Goal: Task Accomplishment & Management: Complete application form

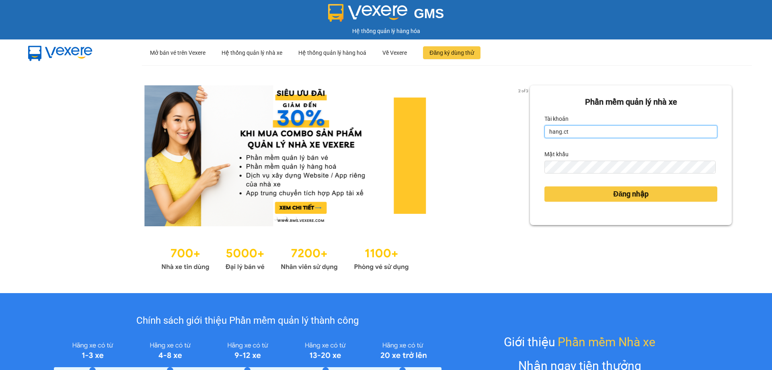
click at [573, 134] on input "hang.ct" at bounding box center [631, 131] width 173 height 13
type input "nguyenhoa.ct"
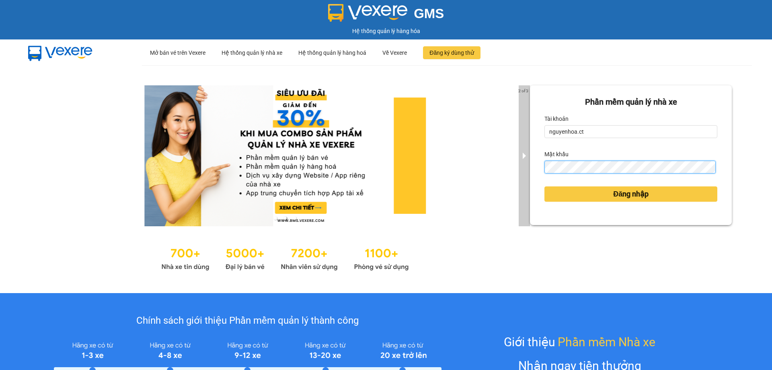
click at [516, 168] on div "2 of 3 Phần mềm quản lý nhà xe Tài khoản nguyenhoa.ct Mật khẩu Đăng nhập" at bounding box center [386, 179] width 772 height 228
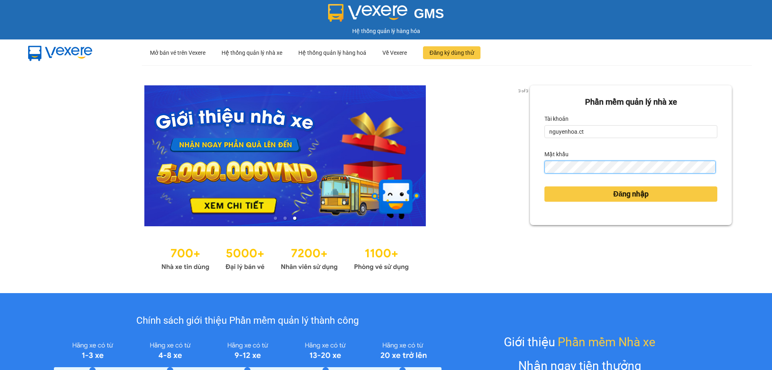
click at [545, 186] on button "Đăng nhập" at bounding box center [631, 193] width 173 height 15
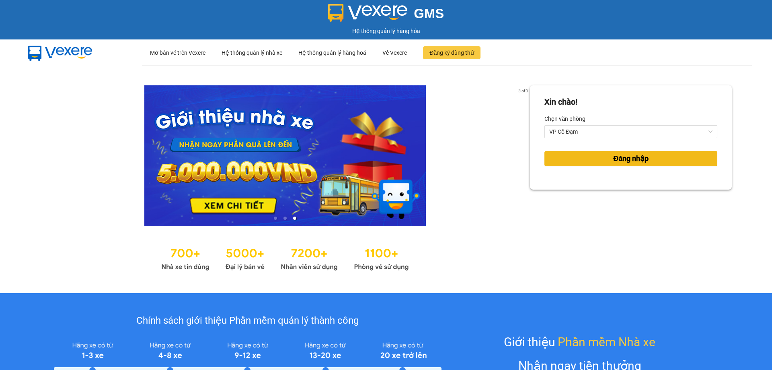
click at [624, 154] on span "Đăng nhập" at bounding box center [630, 158] width 35 height 11
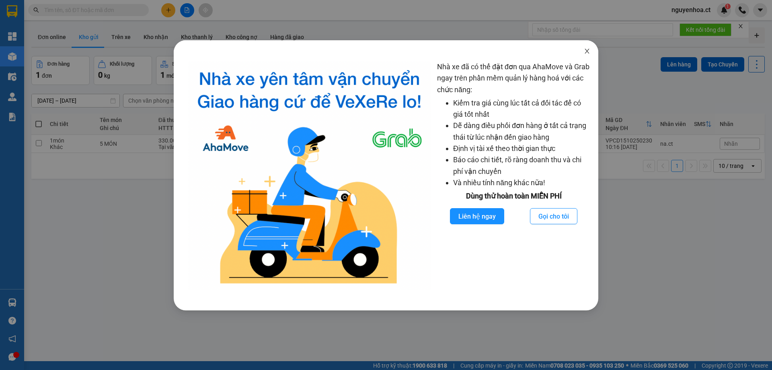
click at [591, 51] on span "Close" at bounding box center [587, 51] width 23 height 23
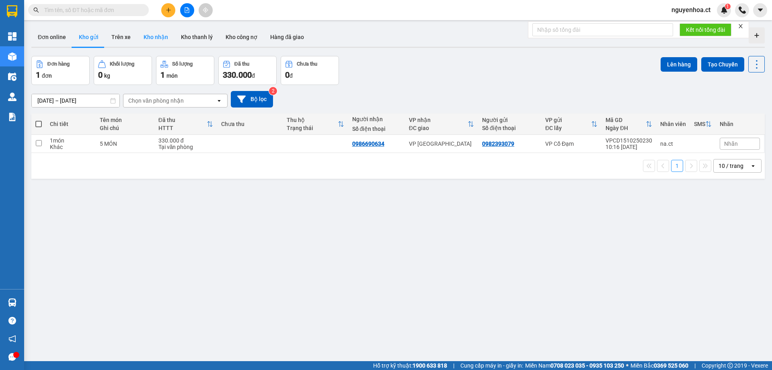
click at [144, 31] on button "Kho nhận" at bounding box center [155, 36] width 37 height 19
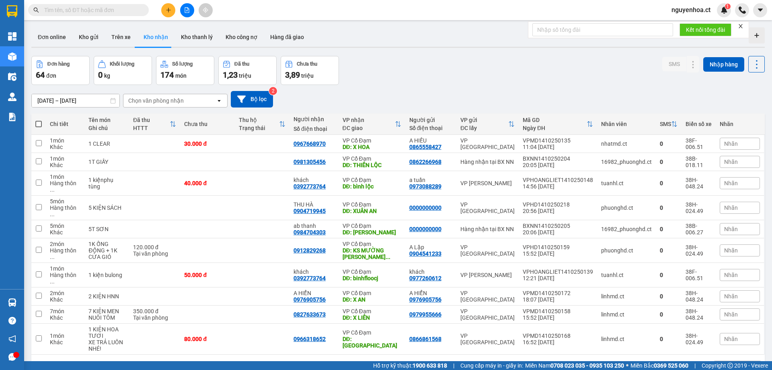
click at [703, 365] on icon at bounding box center [705, 367] width 4 height 4
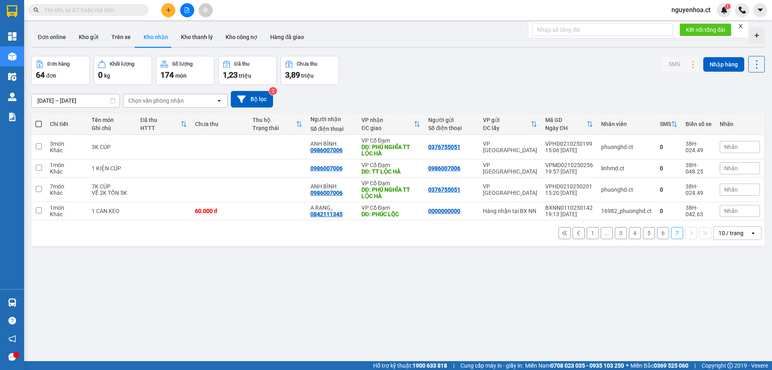
click at [658, 231] on button "6" at bounding box center [663, 233] width 12 height 12
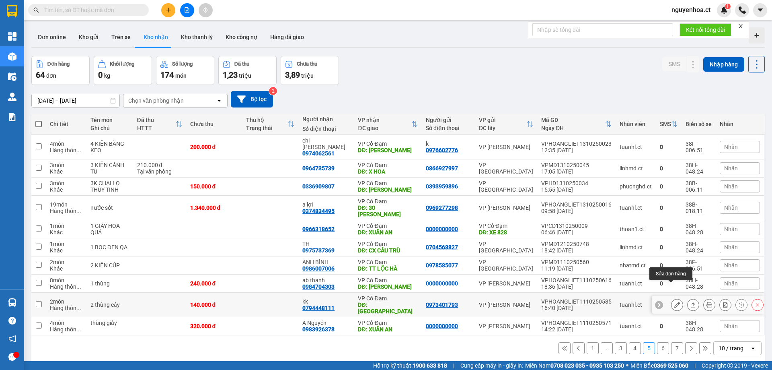
click at [675, 302] on icon at bounding box center [678, 305] width 6 height 6
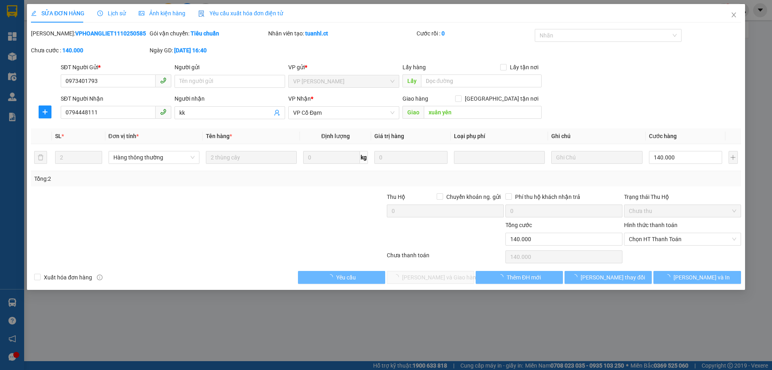
type input "0973401793"
type input "0794448111"
type input "kk"
type input "xuân yên"
type input "0"
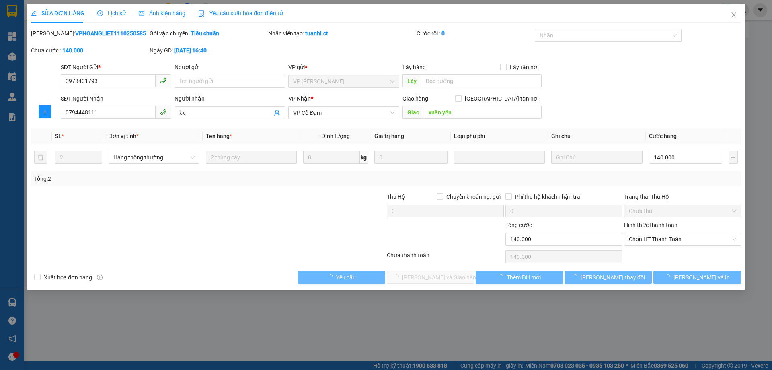
type input "140.000"
click at [124, 6] on div "Lịch sử" at bounding box center [111, 13] width 29 height 19
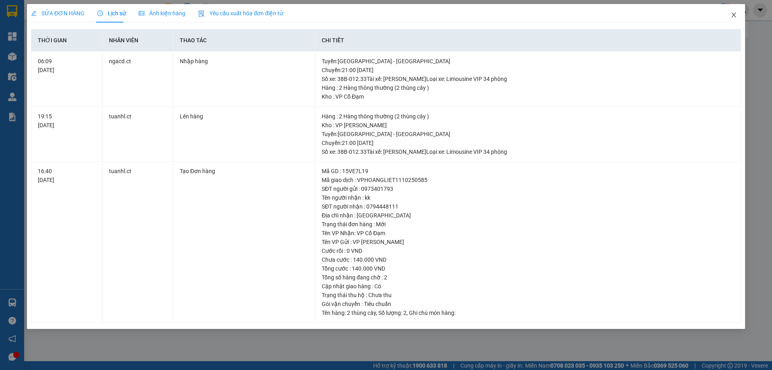
drag, startPoint x: 734, startPoint y: 14, endPoint x: 728, endPoint y: 12, distance: 6.7
click at [734, 13] on icon "close" at bounding box center [734, 15] width 6 height 6
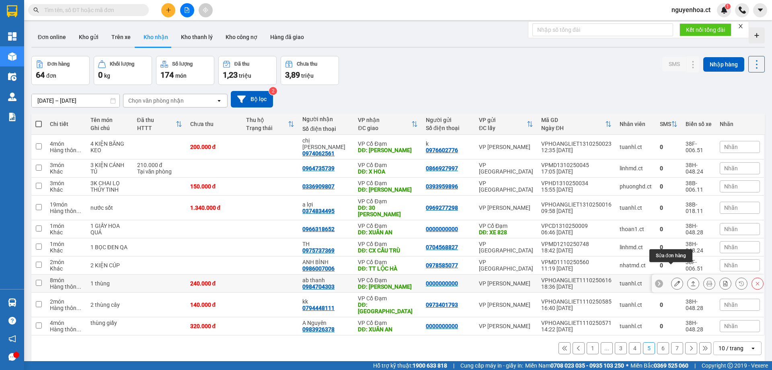
click at [675, 280] on icon at bounding box center [678, 283] width 6 height 6
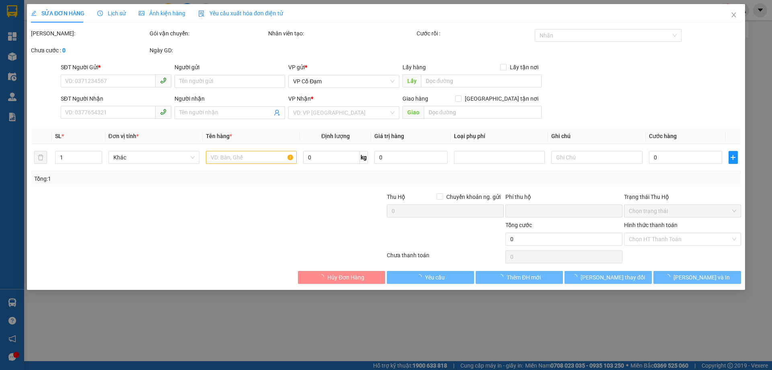
type input "0000000000"
type input "0984704303"
type input "ab thanh"
type input "tiên điền"
type input "0"
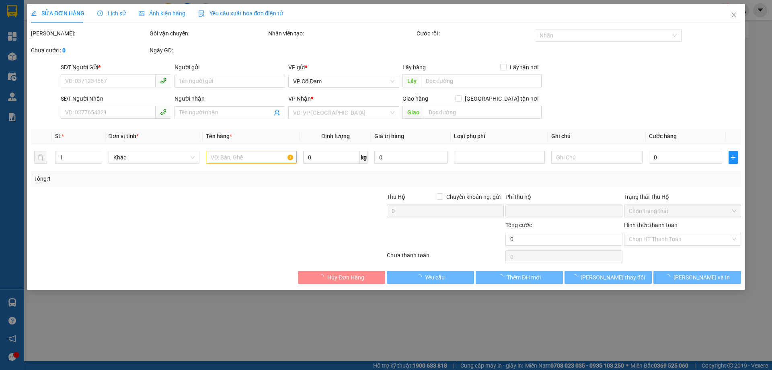
type input "240.000"
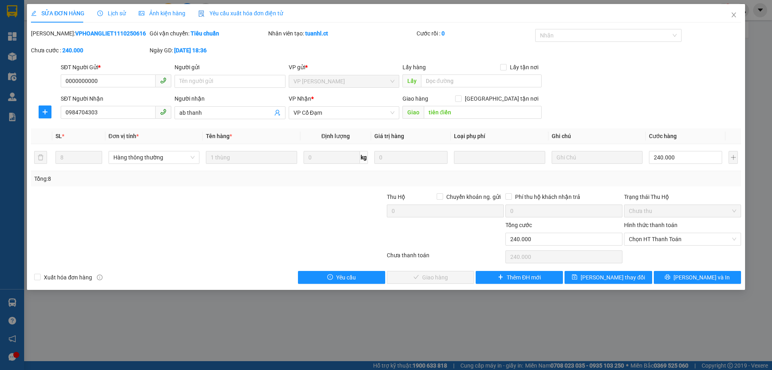
click at [109, 13] on span "Lịch sử" at bounding box center [111, 13] width 29 height 6
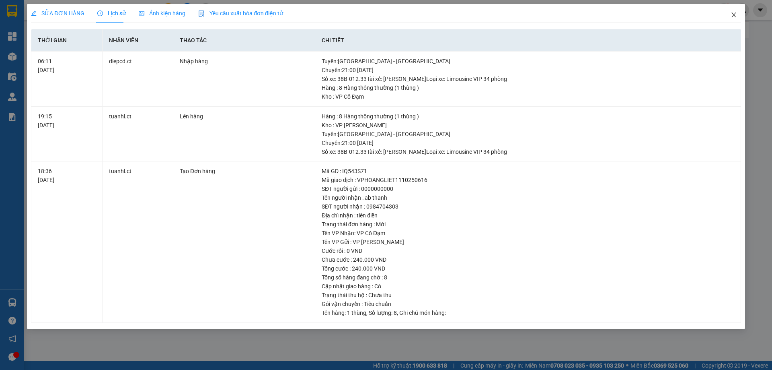
click at [737, 14] on icon "close" at bounding box center [734, 15] width 6 height 6
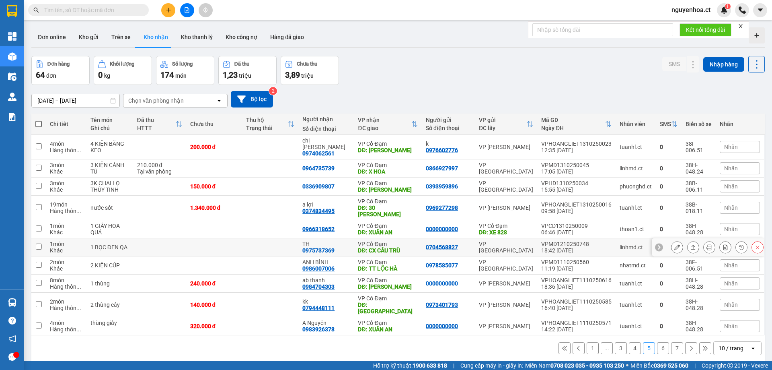
click at [675, 244] on icon at bounding box center [678, 247] width 6 height 6
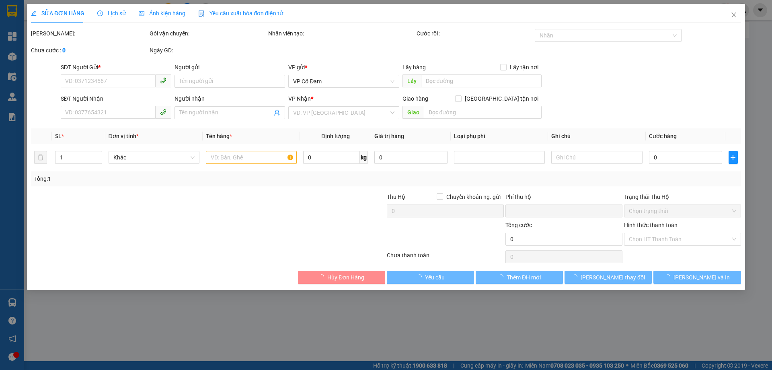
type input "0704568827"
type input "0975737369"
type input "TH"
type input "CX CẦU TRÙ"
type input "0"
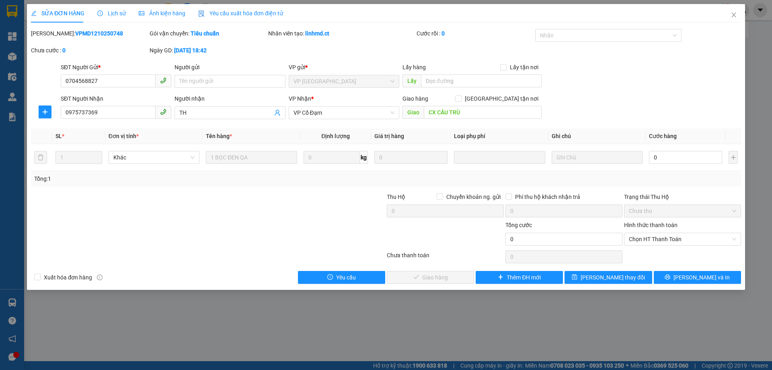
click at [103, 8] on div "Lịch sử" at bounding box center [111, 13] width 29 height 19
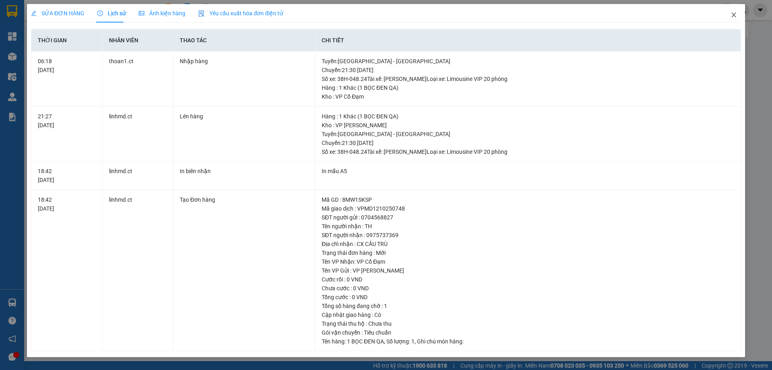
click at [738, 16] on span "Close" at bounding box center [734, 15] width 23 height 23
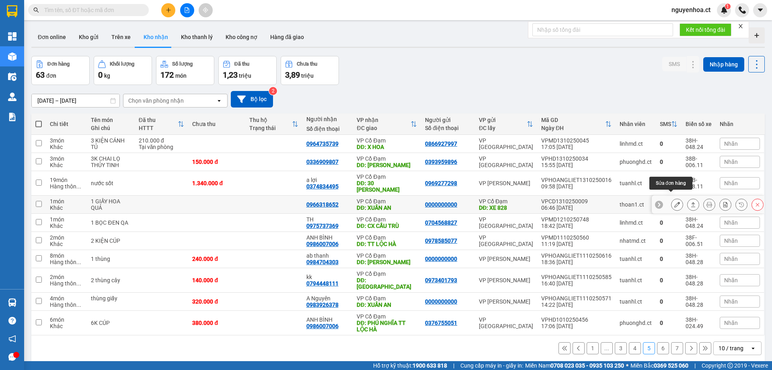
click at [675, 202] on icon at bounding box center [678, 205] width 6 height 6
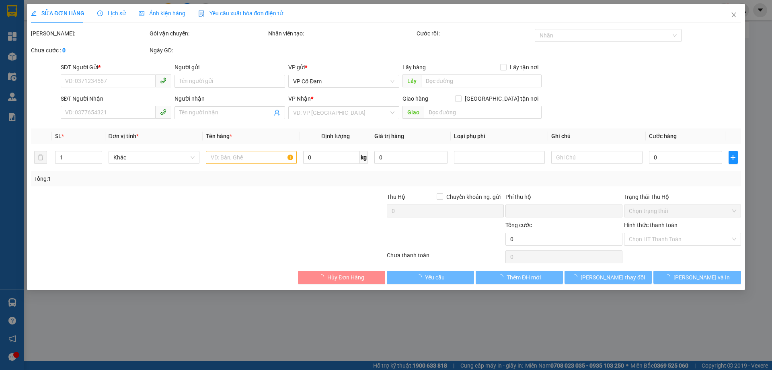
type input "0000000000"
type input "XE 828"
type input "0966318652"
type input "XUÂN AN"
type input "0"
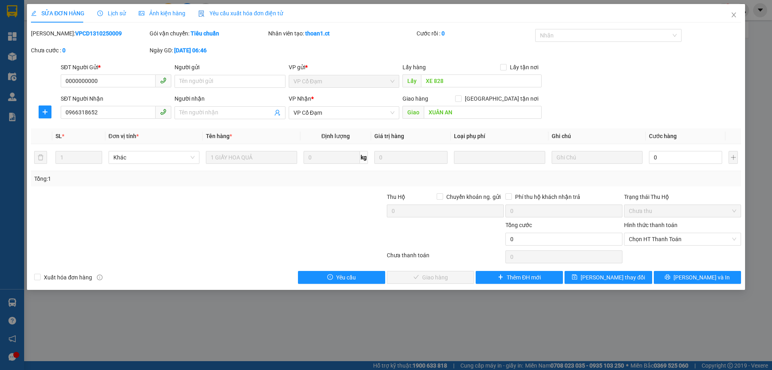
click at [121, 8] on div "Lịch sử" at bounding box center [111, 13] width 29 height 19
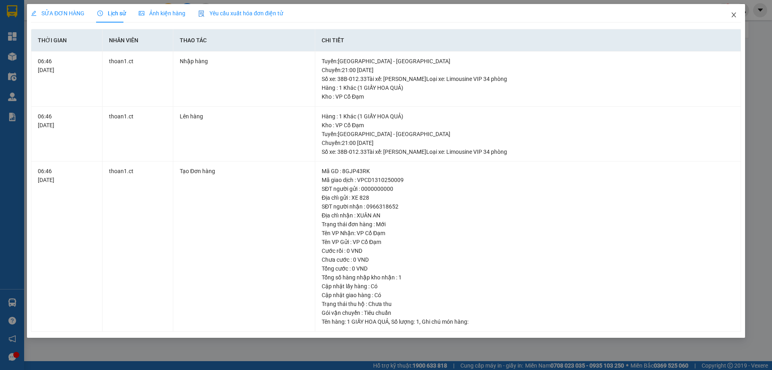
click at [735, 12] on icon "close" at bounding box center [734, 15] width 6 height 6
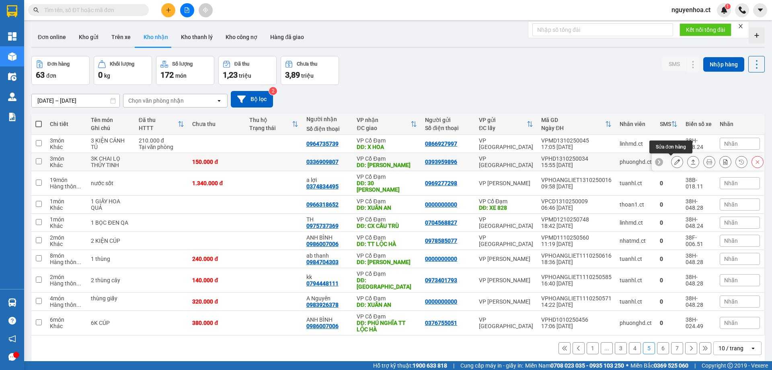
click at [675, 161] on icon at bounding box center [678, 162] width 6 height 6
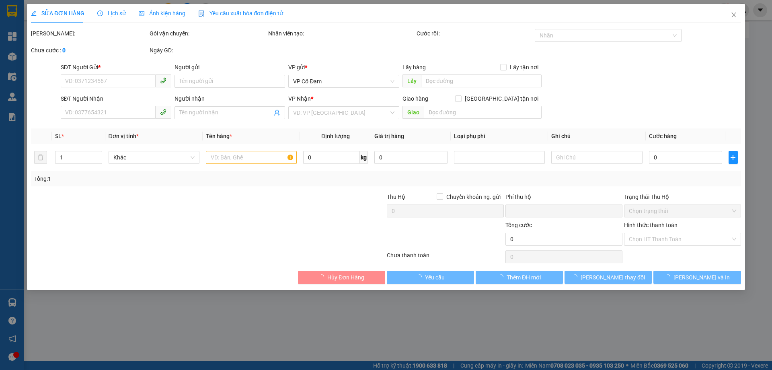
type input "0393959896"
type input "0336909807"
type input "XUÂN LIÊN"
type input "0"
type input "150.000"
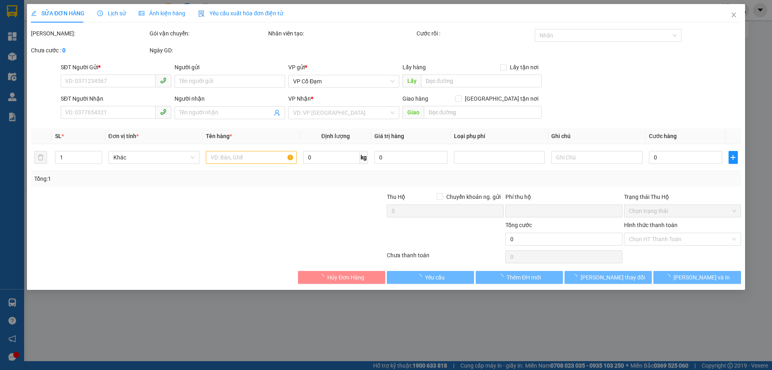
type input "150.000"
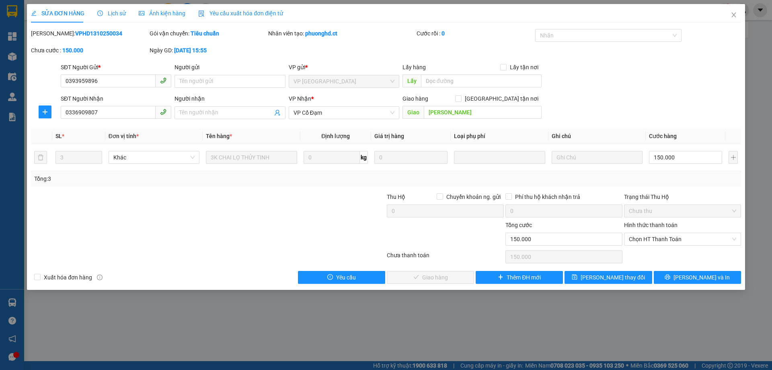
click at [112, 14] on span "Lịch sử" at bounding box center [111, 13] width 29 height 6
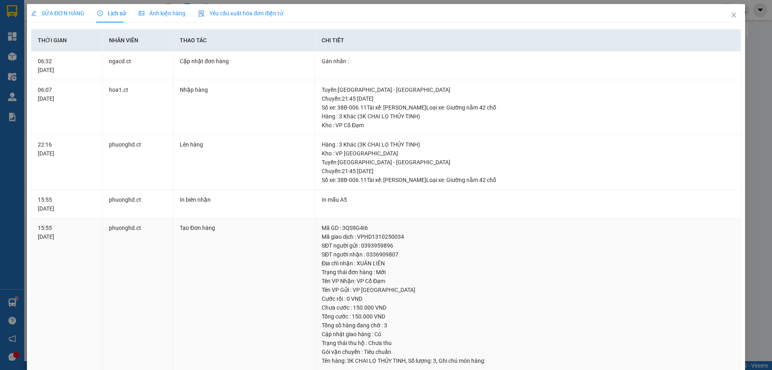
click at [218, 312] on td "Tạo Đơn hàng" at bounding box center [244, 294] width 142 height 152
drag, startPoint x: 727, startPoint y: 15, endPoint x: 129, endPoint y: 15, distance: 598.2
click at [731, 15] on icon "close" at bounding box center [734, 15] width 6 height 6
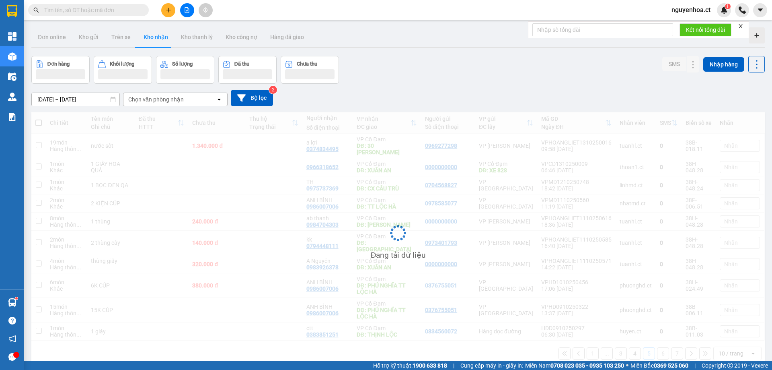
click at [135, 10] on input "text" at bounding box center [91, 10] width 95 height 9
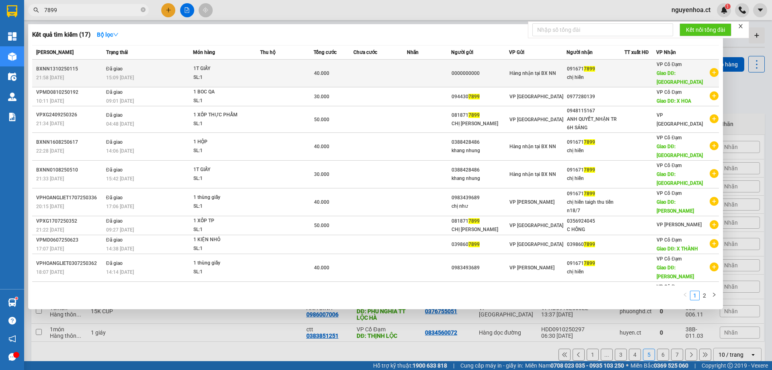
type input "7899"
click at [139, 73] on div "15:09 - 14/10" at bounding box center [149, 77] width 86 height 9
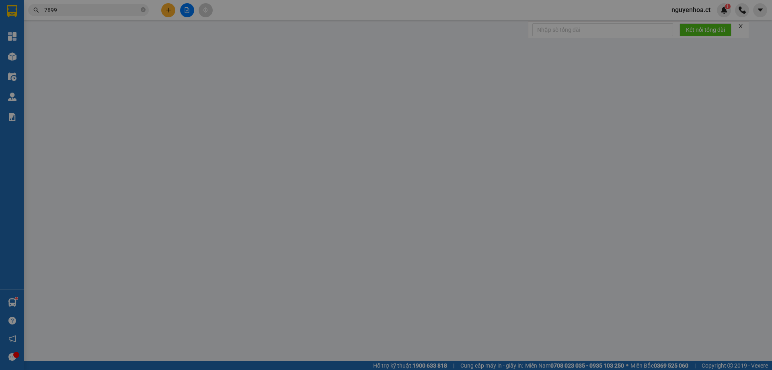
type input "0000000000"
type input "0916717899"
type input "chị hiền"
type input "BÌNH LỘC"
type input "0"
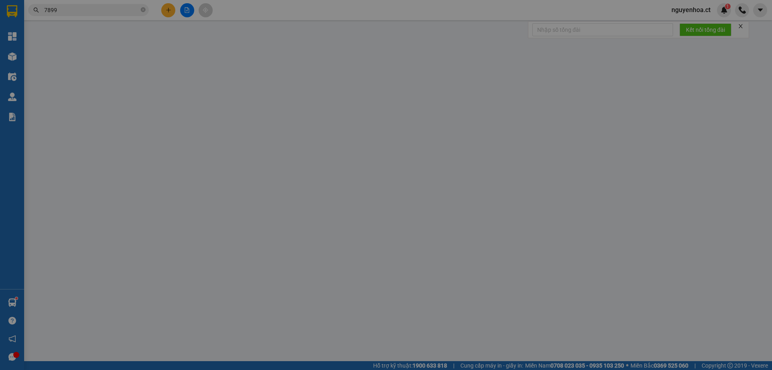
type input "40.000"
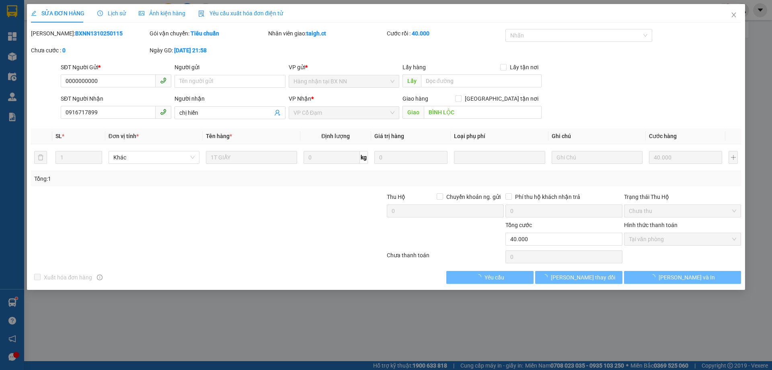
click at [113, 11] on span "Lịch sử" at bounding box center [111, 13] width 29 height 6
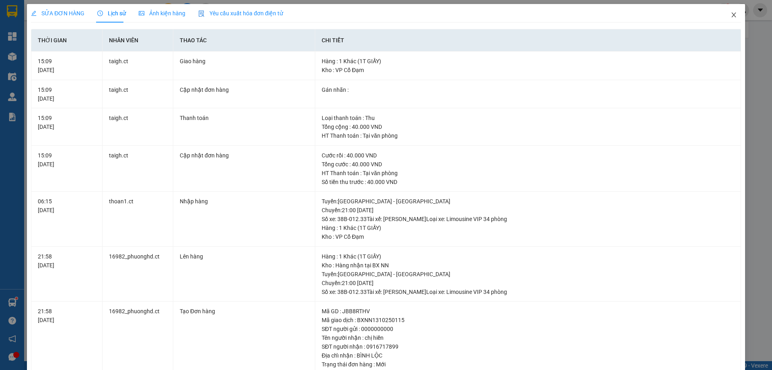
click at [731, 12] on icon "close" at bounding box center [734, 15] width 6 height 6
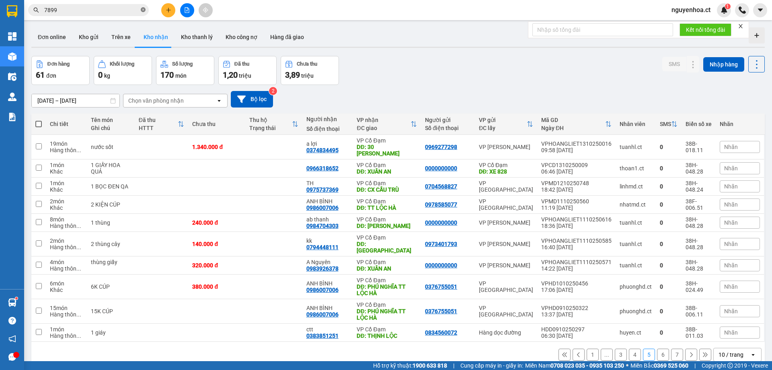
click at [143, 10] on icon "close-circle" at bounding box center [143, 9] width 5 height 5
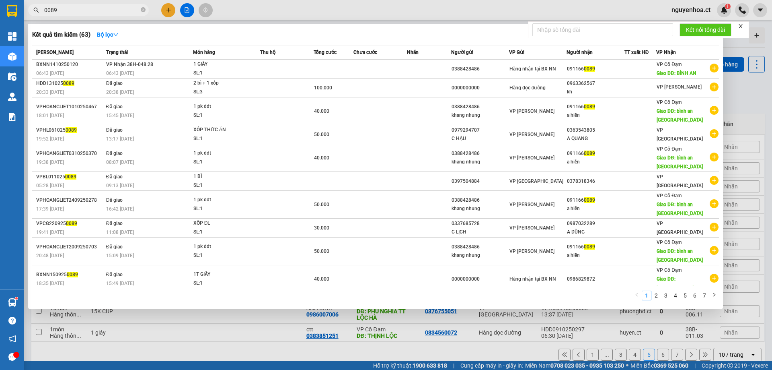
type input "0089"
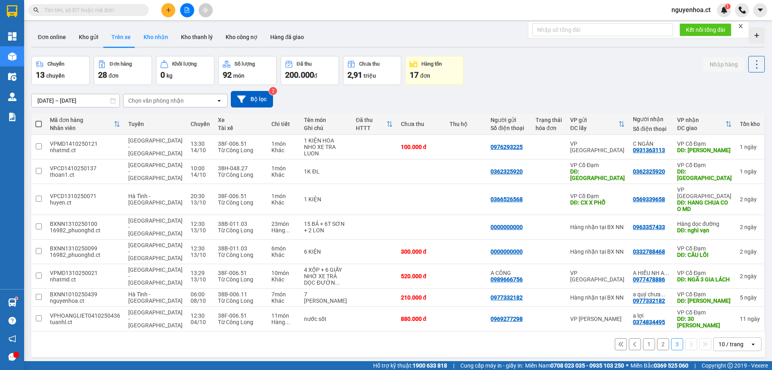
click at [152, 35] on button "Kho nhận" at bounding box center [155, 36] width 37 height 19
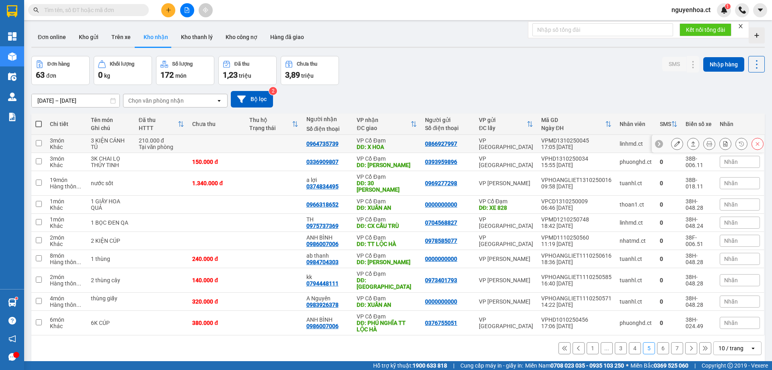
click at [675, 142] on icon at bounding box center [678, 144] width 6 height 6
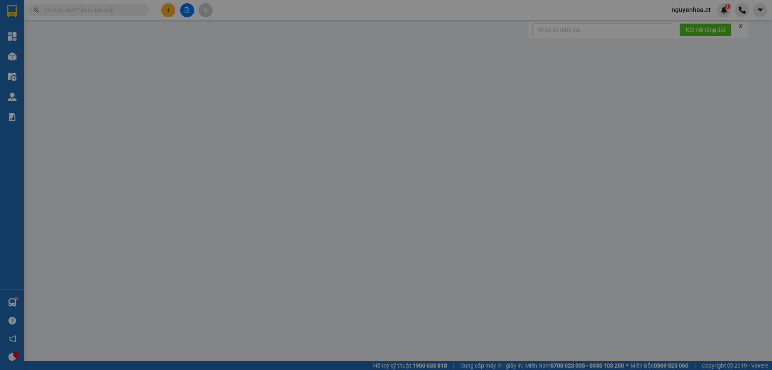
type input "0866927997"
type input "0964735739"
type input "X HOA"
type input "0"
type input "210.000"
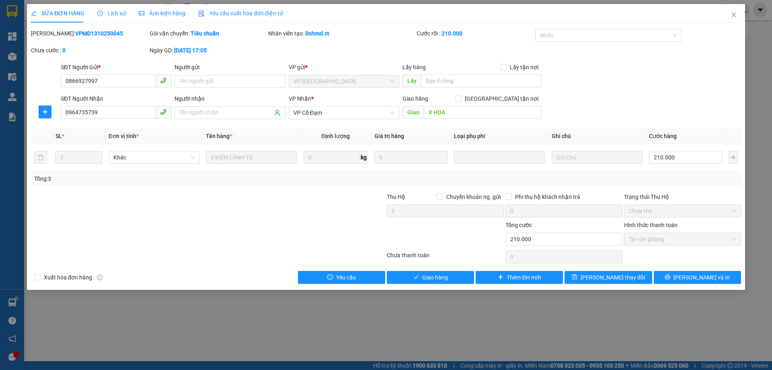
click at [115, 14] on span "Lịch sử" at bounding box center [111, 13] width 29 height 6
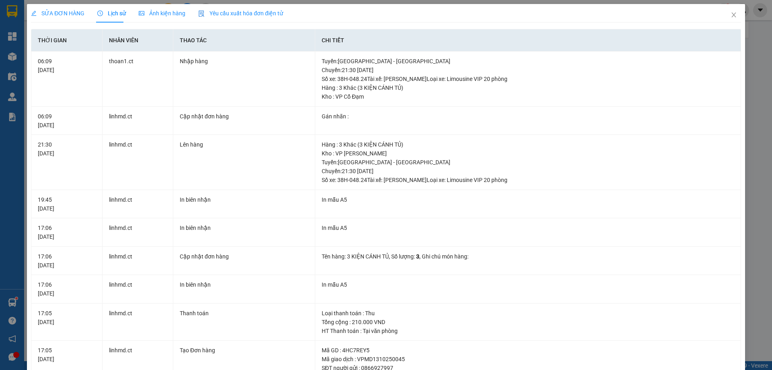
click at [71, 13] on span "SỬA ĐƠN HÀNG" at bounding box center [58, 13] width 54 height 6
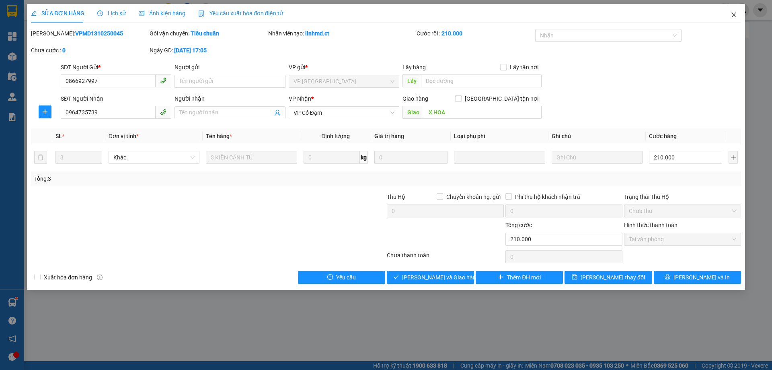
click at [735, 14] on icon "close" at bounding box center [734, 15] width 6 height 6
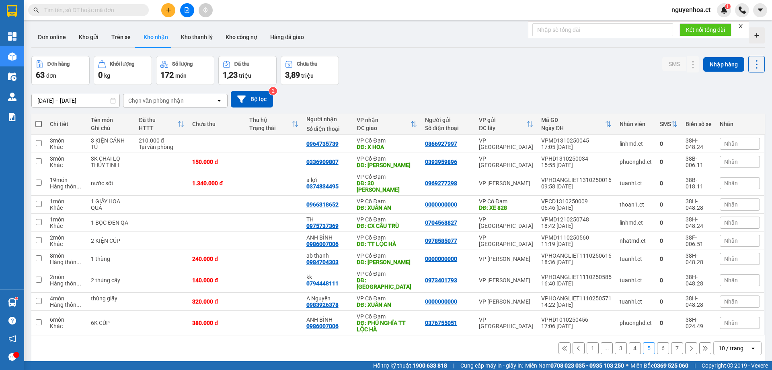
click at [548, 349] on div "ver 1.8.147 Đơn online Kho gửi Trên xe Kho nhận Kho thanh lý Kho công nợ Hàng đ…" at bounding box center [398, 209] width 740 height 370
click at [630, 342] on button "4" at bounding box center [635, 348] width 12 height 12
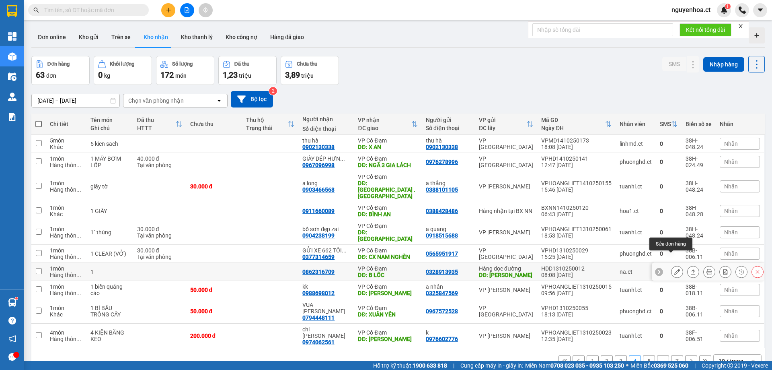
click at [675, 269] on icon at bounding box center [678, 272] width 6 height 6
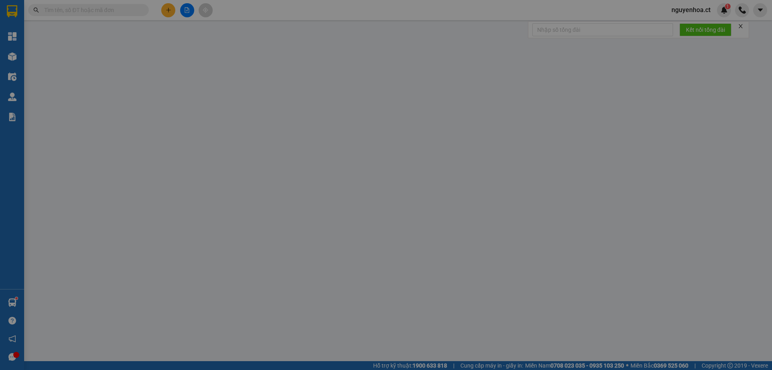
type input "0328913935"
type input "[PERSON_NAME]"
type input "0862316709"
type input "B LÔC"
type input "0"
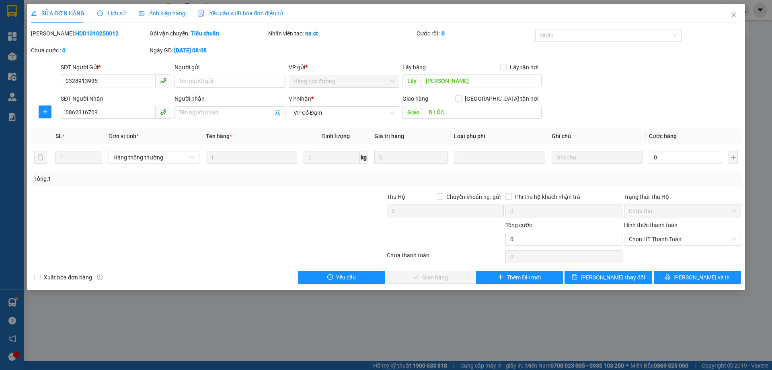
click at [116, 12] on span "Lịch sử" at bounding box center [111, 13] width 29 height 6
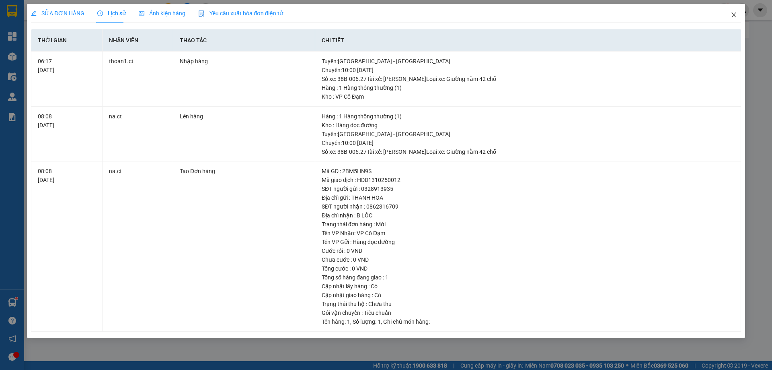
click at [731, 14] on icon "close" at bounding box center [734, 15] width 6 height 6
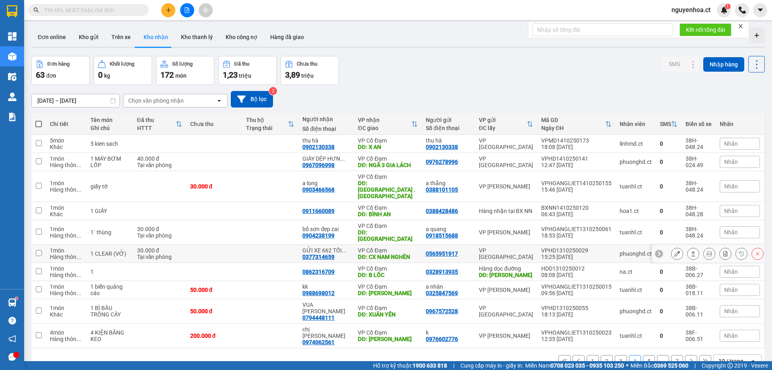
click at [675, 251] on icon at bounding box center [678, 254] width 6 height 6
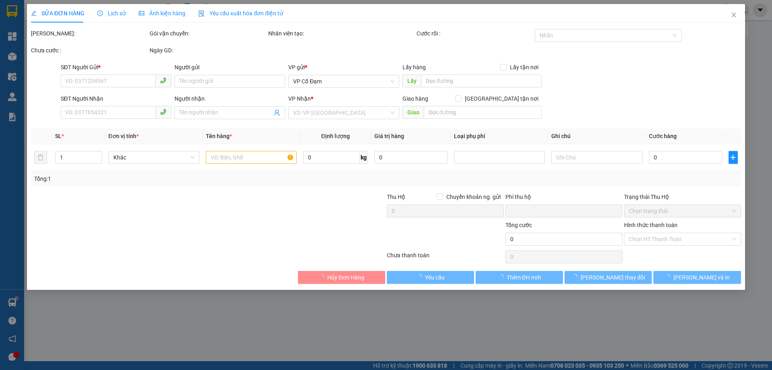
type input "0565951917"
type input "0377314659"
type input "GỬI XE 662 TỐI 14/10 TRẢ KHÁCH - HOÀNG ĐEN PX"
type input "CX NAM NGHÈN"
type input "0"
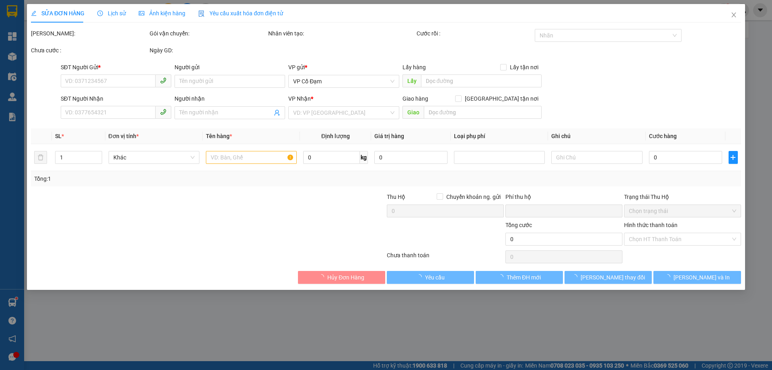
type input "30.000"
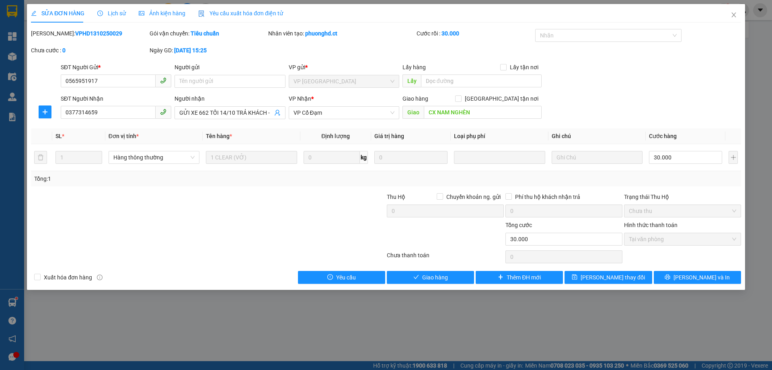
click at [103, 15] on span "Lịch sử" at bounding box center [111, 13] width 29 height 6
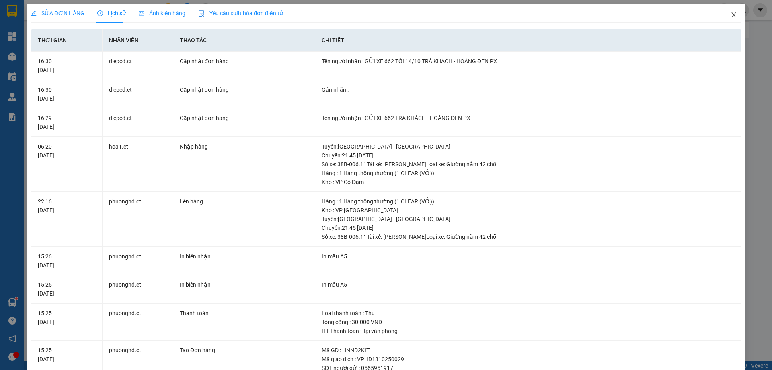
click at [732, 16] on icon "close" at bounding box center [734, 14] width 4 height 5
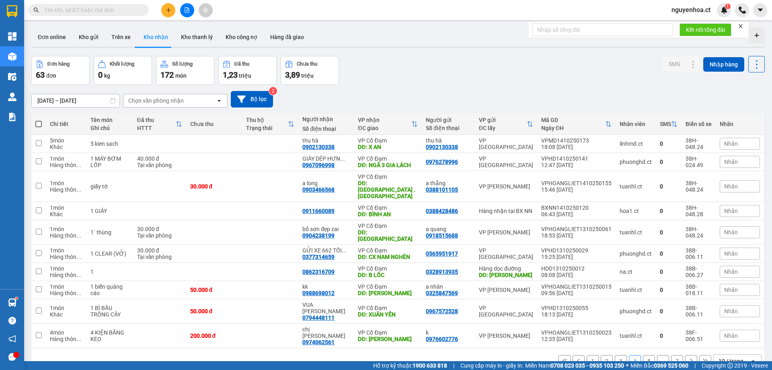
drag, startPoint x: 134, startPoint y: 18, endPoint x: 132, endPoint y: 11, distance: 7.4
click at [134, 18] on div "Kết quả tìm kiếm ( 45 ) Bộ lọc Mã ĐH Trạng thái Món hàng Thu hộ Tổng cước Chưa …" at bounding box center [386, 10] width 772 height 20
click at [132, 8] on input "text" at bounding box center [91, 10] width 95 height 9
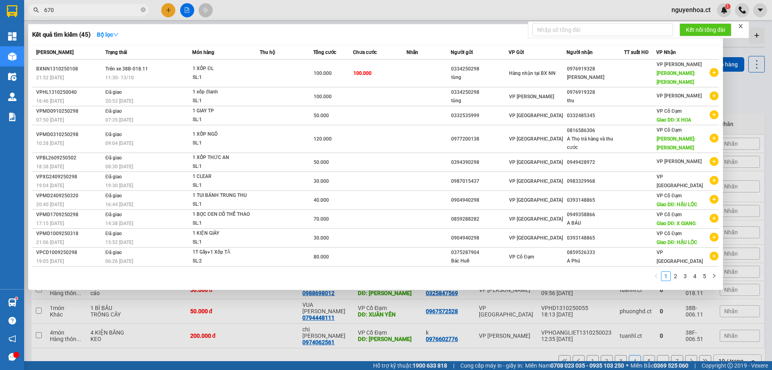
type input "6709"
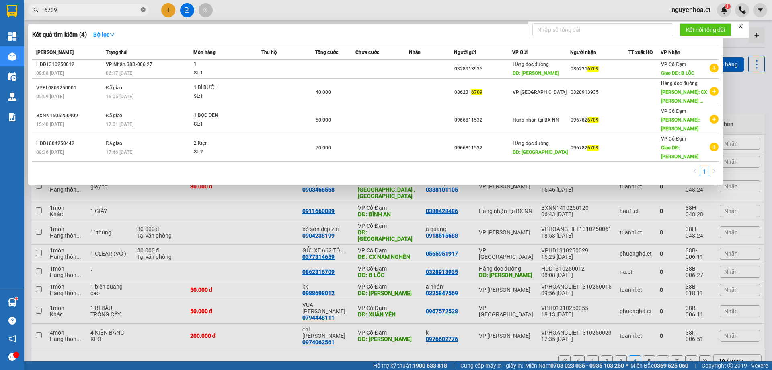
click at [143, 9] on icon "close-circle" at bounding box center [143, 9] width 5 height 5
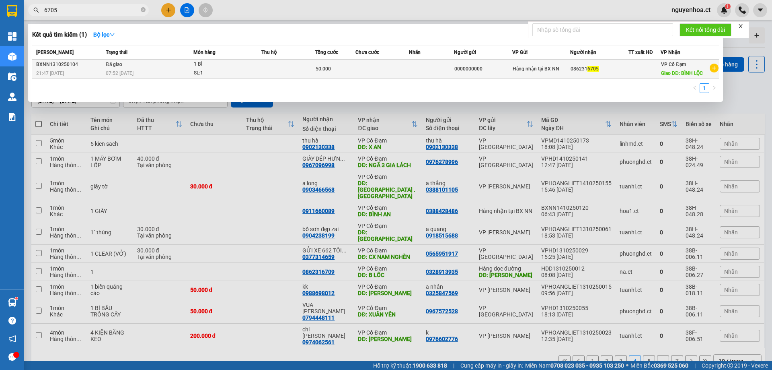
type input "6705"
click at [134, 68] on td "Đã giao 07:52 [DATE]" at bounding box center [149, 69] width 90 height 19
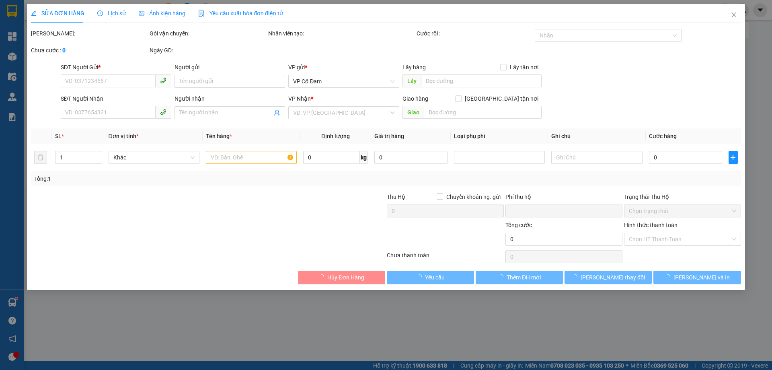
type input "0000000000"
type input "0862316705"
type input "BÌNH LỘC"
type input "0"
type input "50.000"
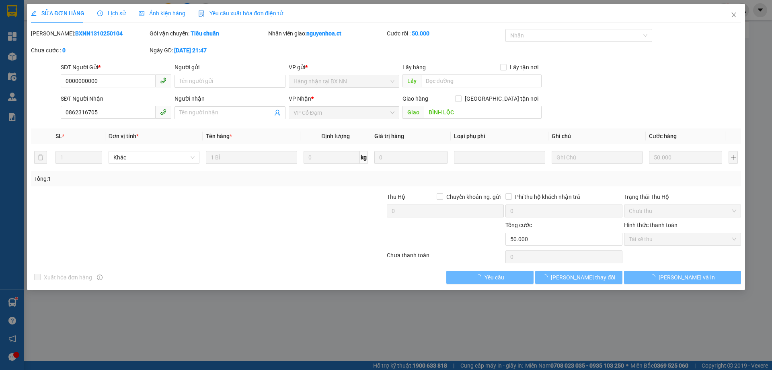
click at [115, 12] on span "Lịch sử" at bounding box center [111, 13] width 29 height 6
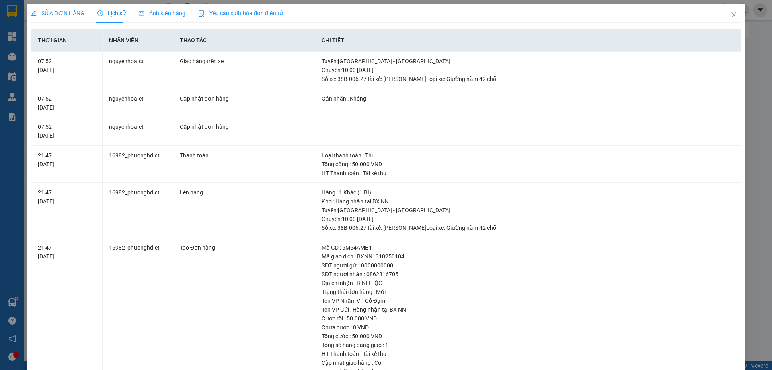
click at [76, 10] on span "SỬA ĐƠN HÀNG" at bounding box center [58, 13] width 54 height 6
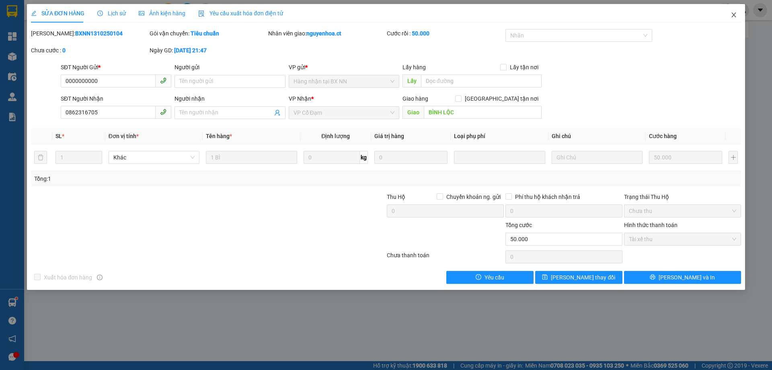
click at [733, 14] on icon "close" at bounding box center [734, 14] width 4 height 5
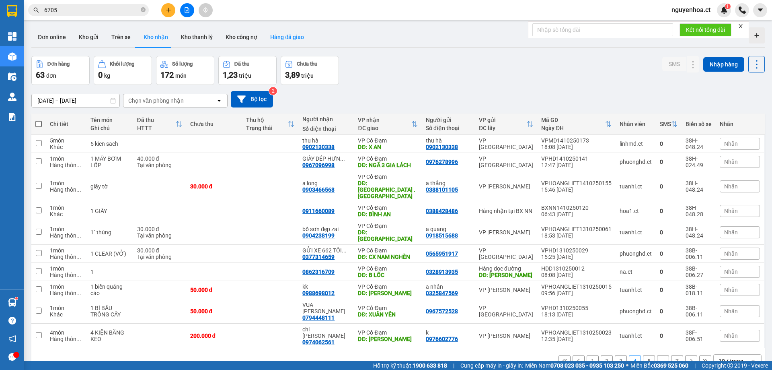
click at [285, 35] on button "Hàng đã giao" at bounding box center [287, 36] width 47 height 19
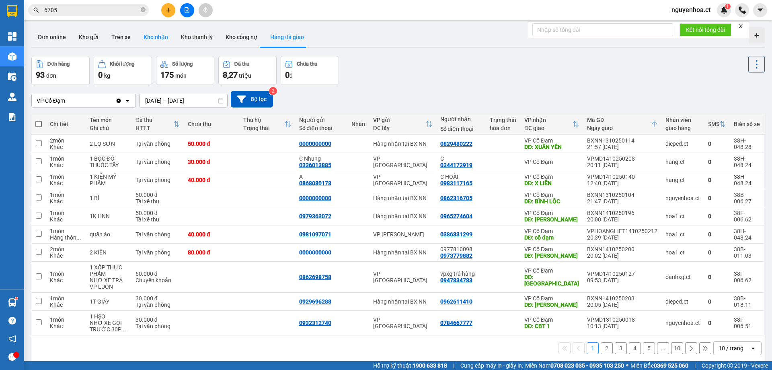
click at [152, 35] on button "Kho nhận" at bounding box center [155, 36] width 37 height 19
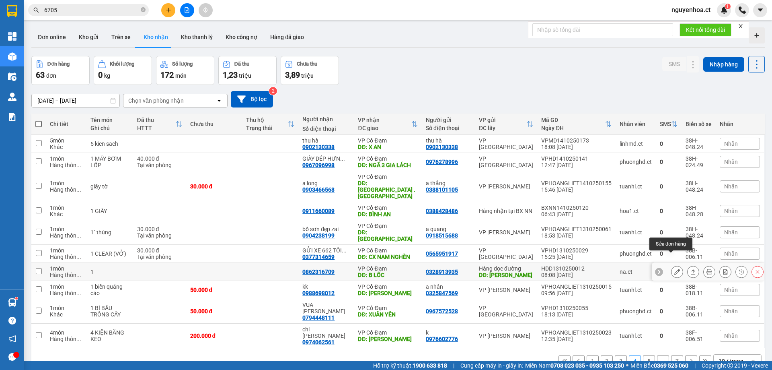
click at [675, 265] on button at bounding box center [677, 272] width 11 height 14
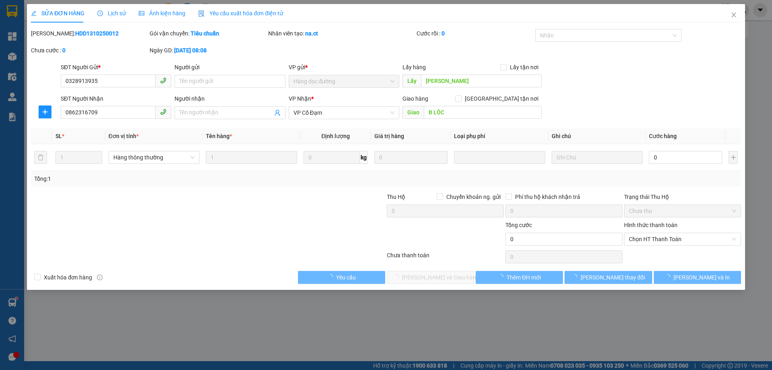
type input "0328913935"
type input "[PERSON_NAME]"
type input "0862316709"
type input "B LÔC"
type input "0"
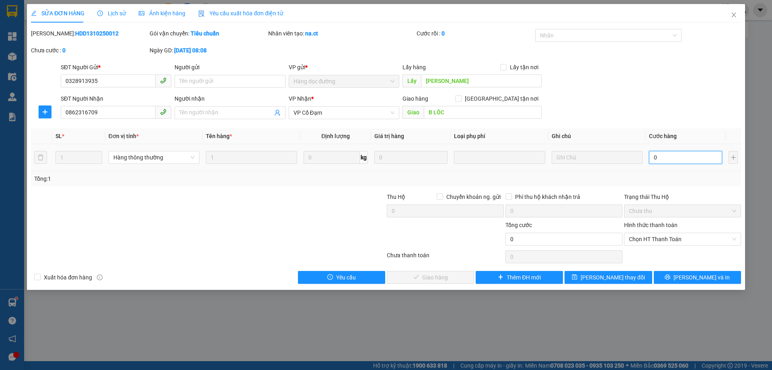
click at [675, 159] on input "0" at bounding box center [685, 157] width 73 height 13
type input "5"
type input "50"
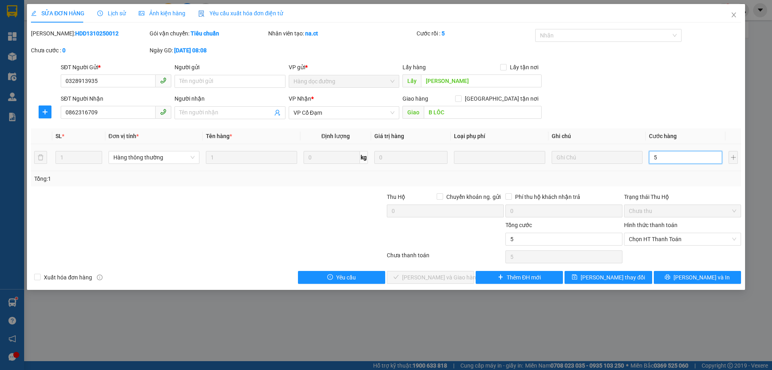
type input "50"
click at [652, 241] on span "Chọn HT Thanh Toán" at bounding box center [682, 239] width 107 height 12
type input "50"
type input "50.000"
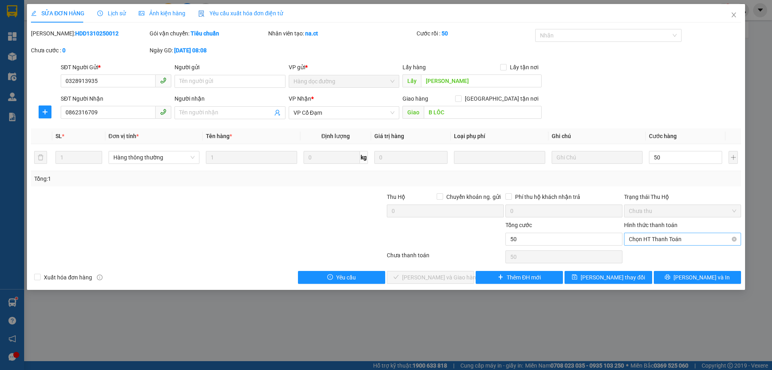
type input "50.000"
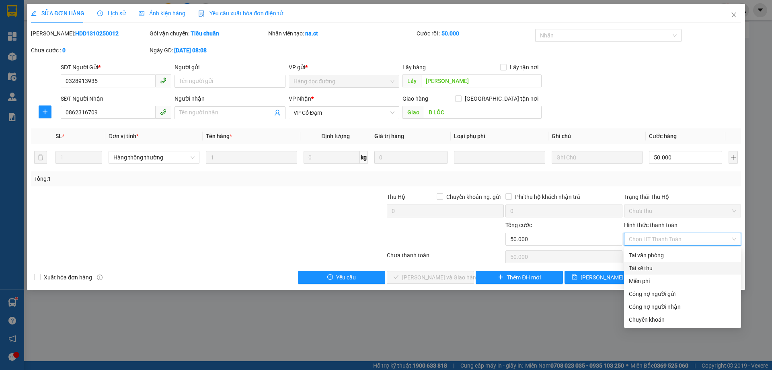
click at [641, 265] on div "Tài xế thu" at bounding box center [682, 267] width 107 height 9
type input "0"
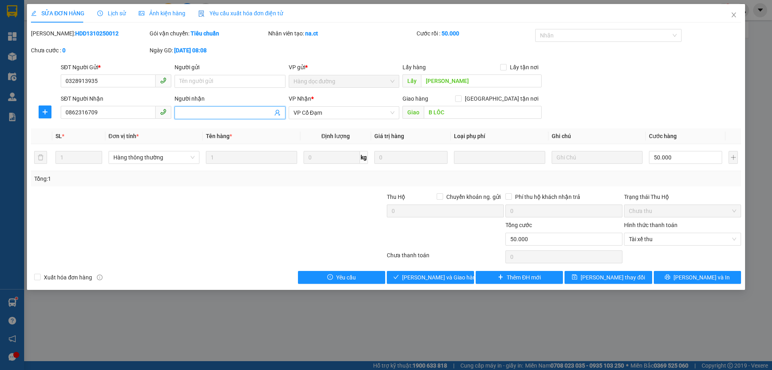
click at [215, 115] on input "Người nhận" at bounding box center [225, 112] width 93 height 9
type input "TAIGH GH NGÀY 14/10"
click at [441, 278] on span "[PERSON_NAME] và Giao hàng" at bounding box center [440, 277] width 77 height 9
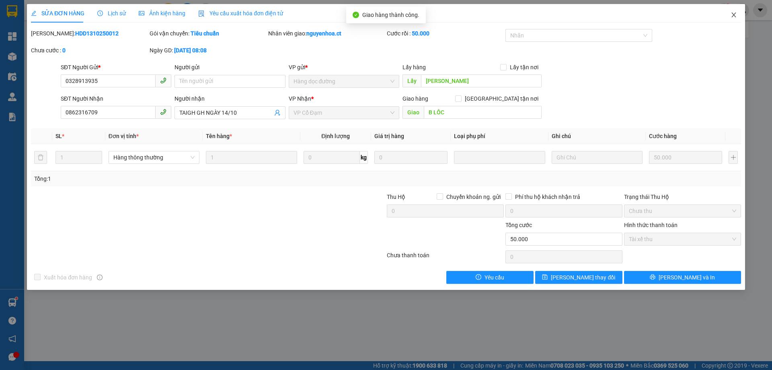
click at [735, 14] on icon "close" at bounding box center [734, 15] width 6 height 6
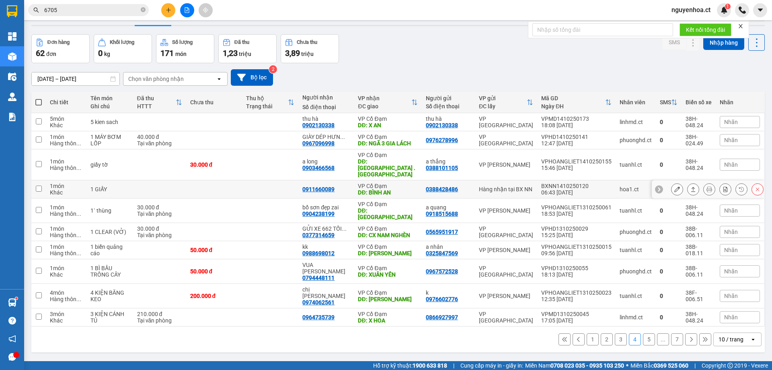
scroll to position [37, 0]
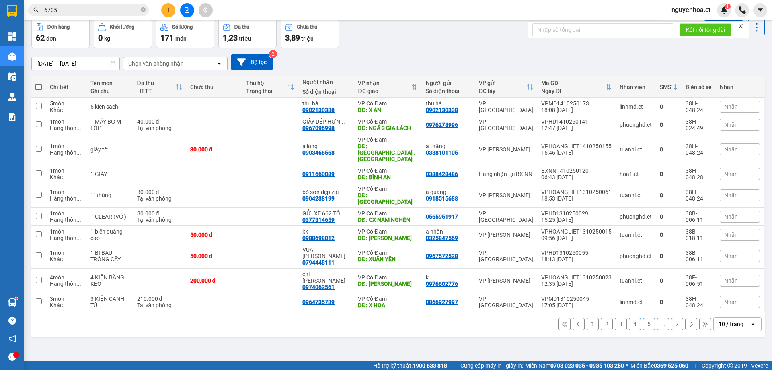
click at [644, 318] on button "5" at bounding box center [649, 324] width 12 height 12
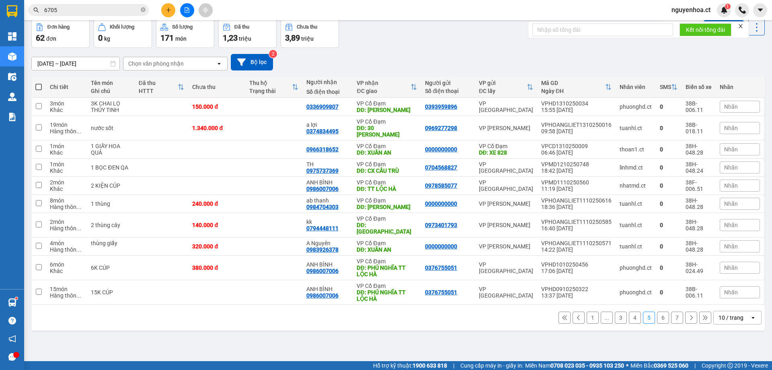
click at [629, 311] on button "4" at bounding box center [635, 317] width 12 height 12
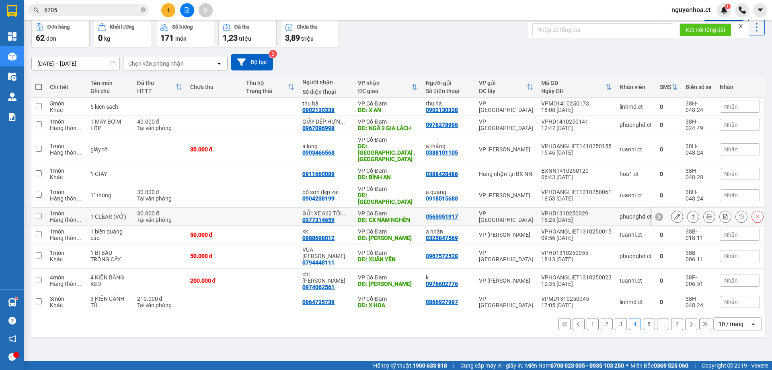
click at [675, 214] on icon at bounding box center [678, 217] width 6 height 6
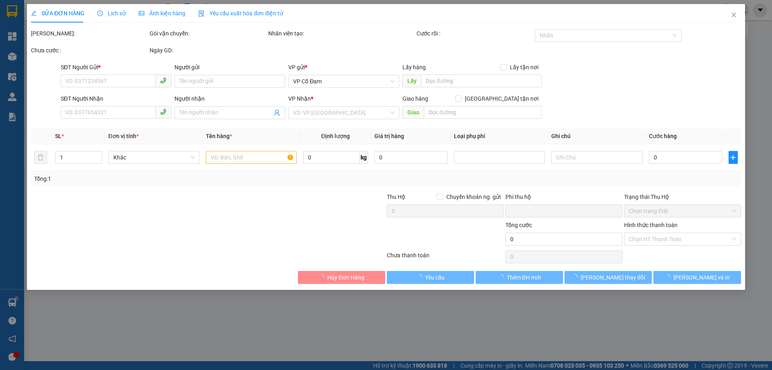
type input "0565951917"
type input "0377314659"
type input "GỬI XE 662 TỐI 14/10 TRẢ KHÁCH - HOÀNG ĐEN PX"
type input "CX NAM NGHÈN"
type input "0"
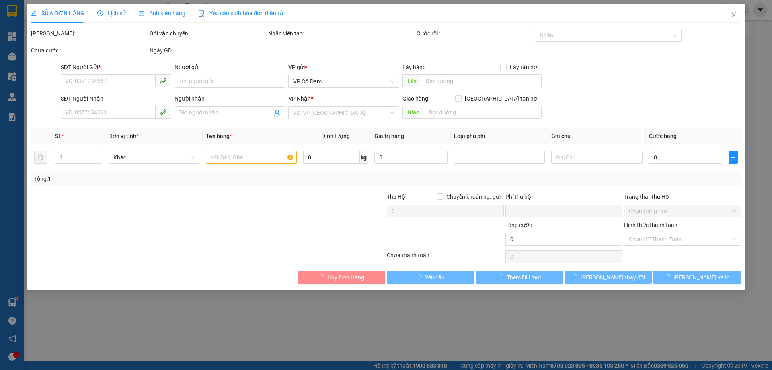
type input "30.000"
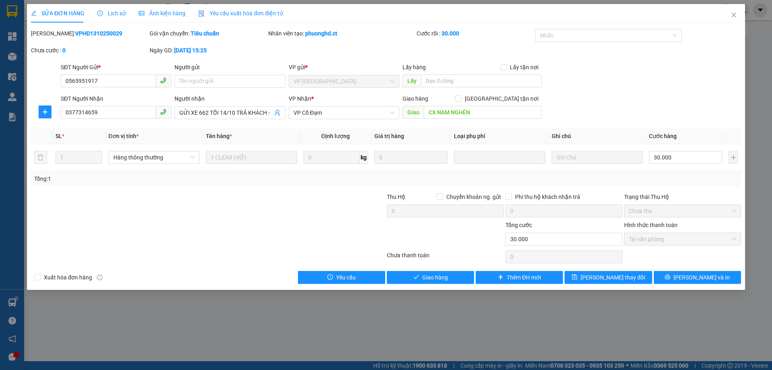
click at [112, 6] on div "Lịch sử" at bounding box center [111, 13] width 29 height 19
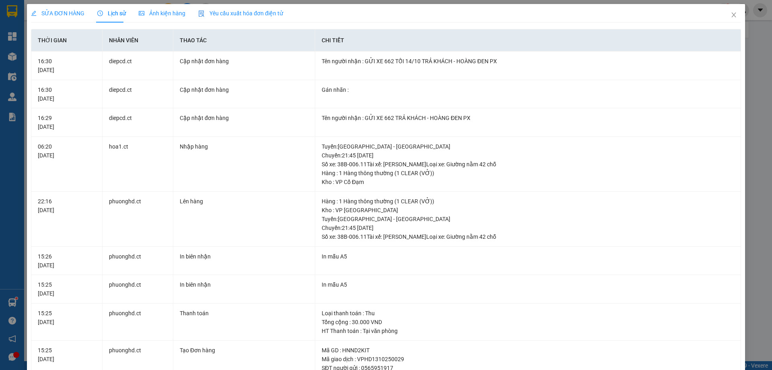
click at [52, 8] on div "SỬA ĐƠN HÀNG" at bounding box center [58, 13] width 54 height 19
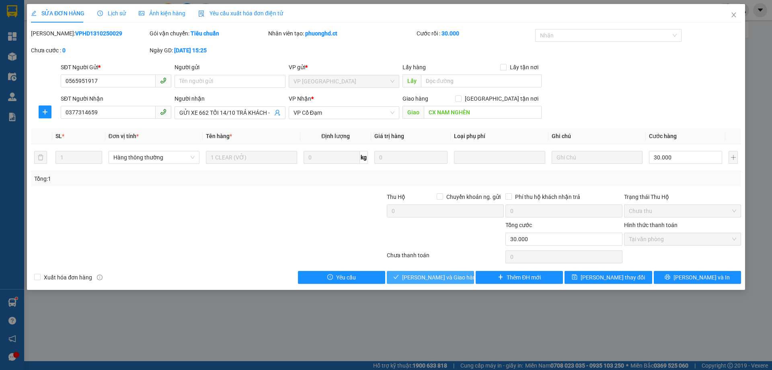
click at [455, 277] on span "[PERSON_NAME] và Giao hàng" at bounding box center [440, 277] width 77 height 9
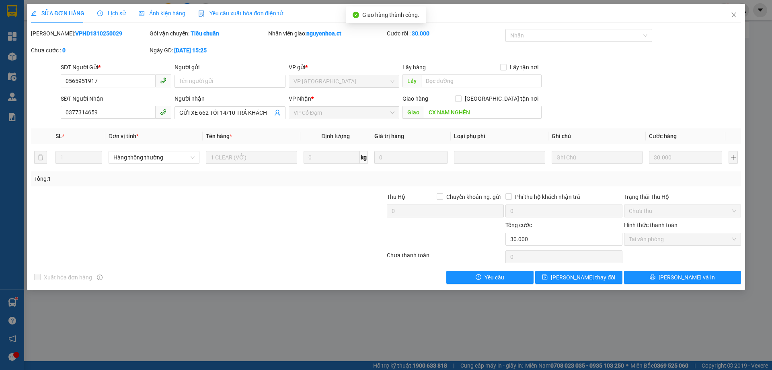
click at [110, 10] on span "Lịch sử" at bounding box center [111, 13] width 29 height 6
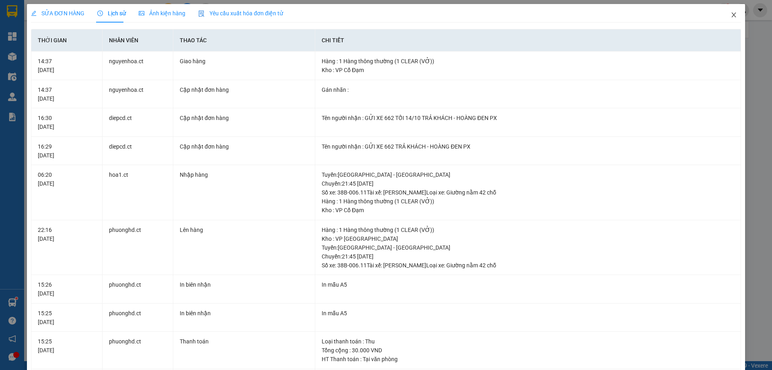
click at [731, 14] on icon "close" at bounding box center [734, 15] width 6 height 6
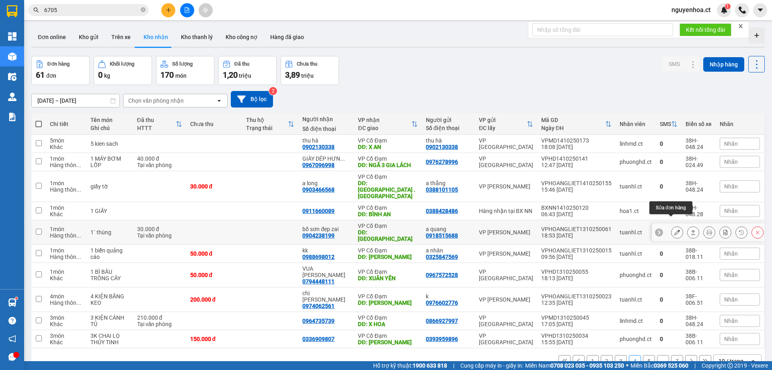
click at [674, 225] on button at bounding box center [677, 232] width 11 height 14
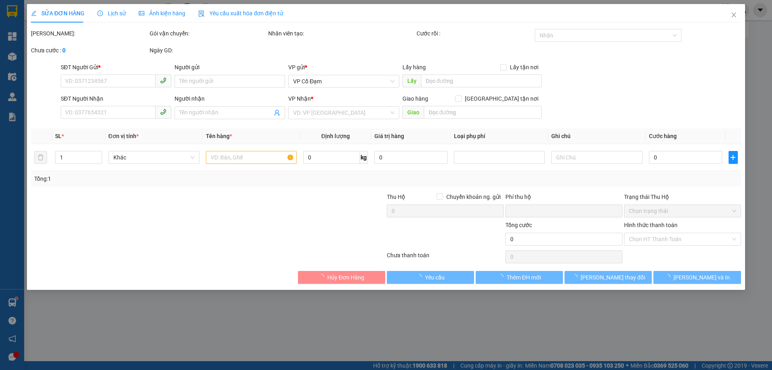
type input "0918515688"
type input "a quang"
type input "0904238199"
type input "bố sơn đẹp zai"
type input "[PERSON_NAME]"
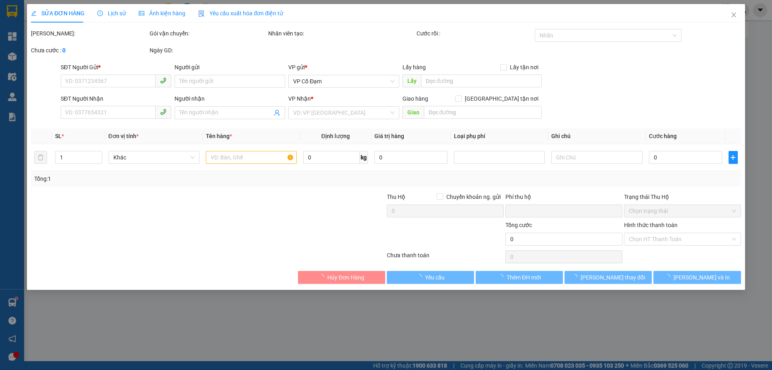
type input "0"
type input "30.000"
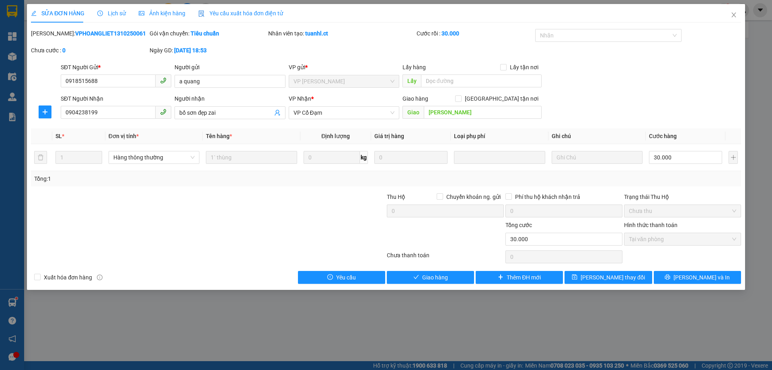
click at [119, 14] on span "Lịch sử" at bounding box center [111, 13] width 29 height 6
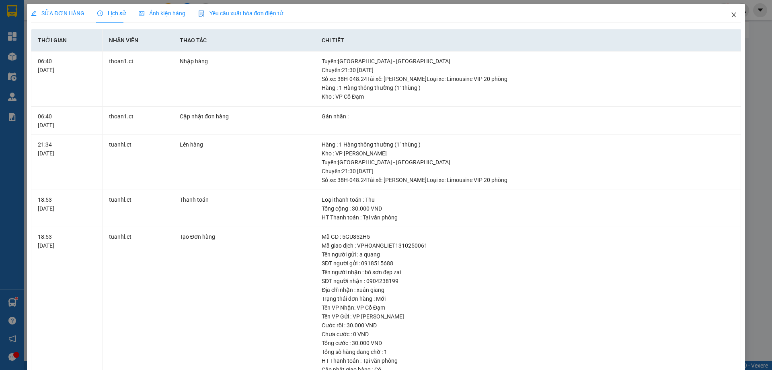
click at [731, 14] on icon "close" at bounding box center [734, 15] width 6 height 6
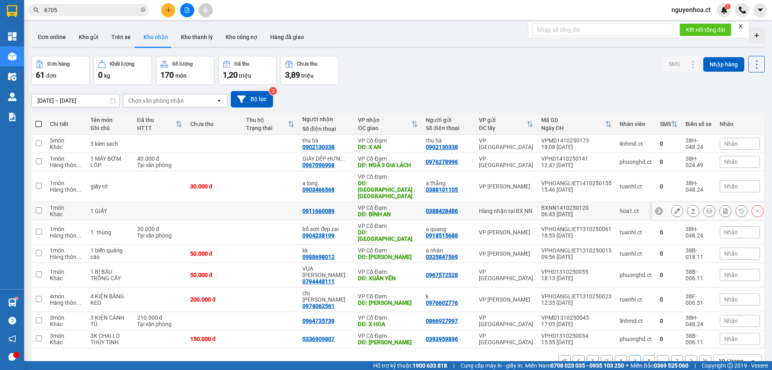
click at [675, 208] on icon at bounding box center [678, 211] width 6 height 6
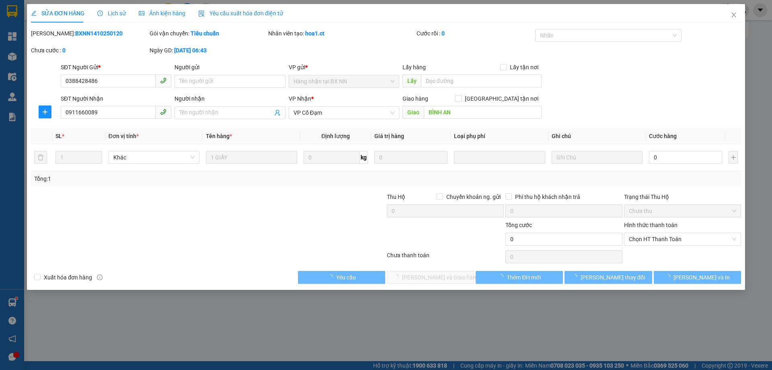
type input "0388428486"
type input "0911660089"
type input "BÌNH AN"
type input "0"
click at [109, 10] on span "Lịch sử" at bounding box center [111, 13] width 29 height 6
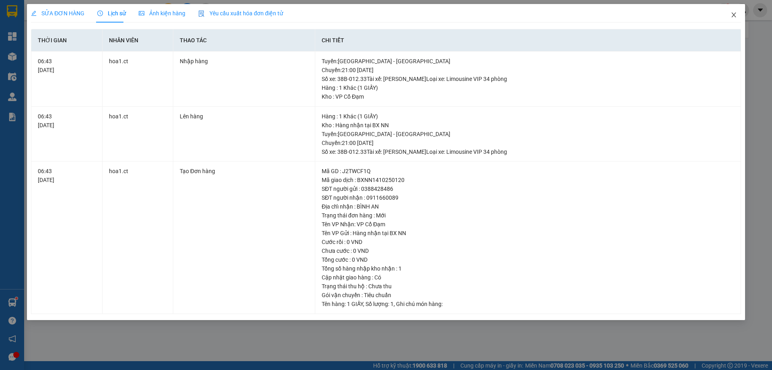
click at [737, 12] on icon "close" at bounding box center [734, 15] width 6 height 6
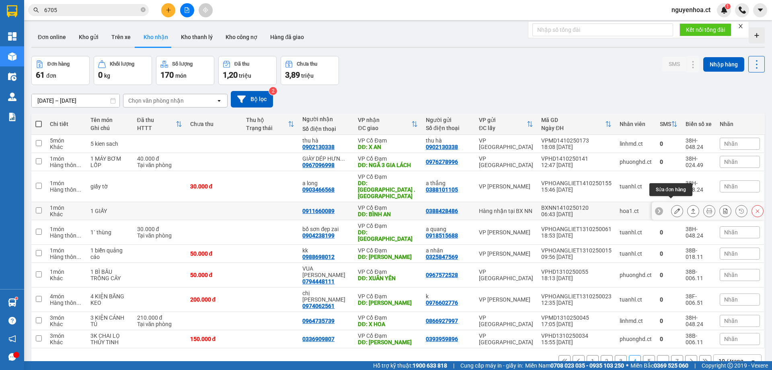
click at [675, 208] on icon at bounding box center [678, 211] width 6 height 6
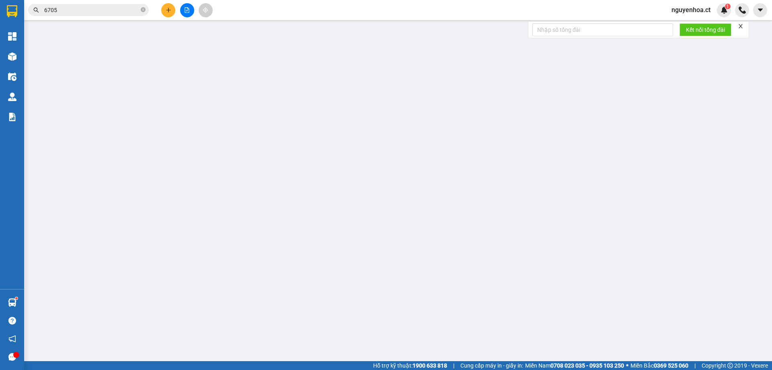
type input "0388428486"
type input "0911660089"
type input "BÌNH AN"
type input "0"
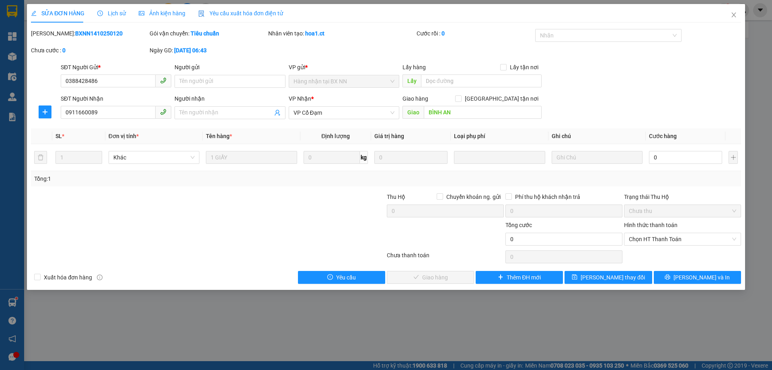
click at [111, 12] on span "Lịch sử" at bounding box center [111, 13] width 29 height 6
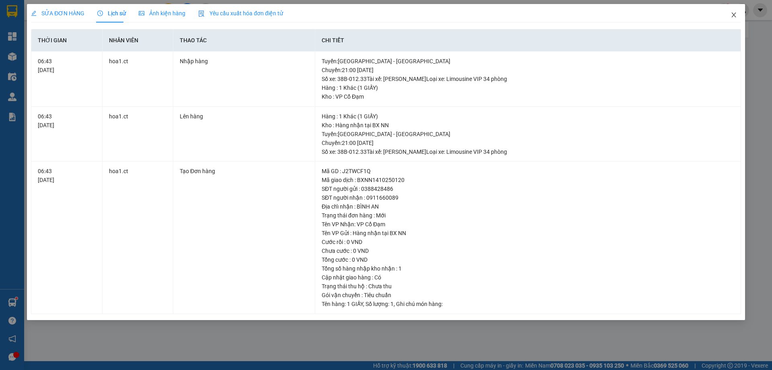
click at [733, 11] on span "Close" at bounding box center [734, 15] width 23 height 23
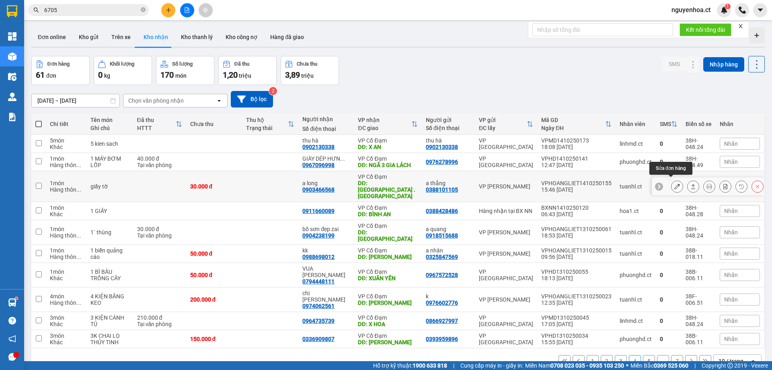
click at [675, 185] on icon at bounding box center [678, 186] width 6 height 6
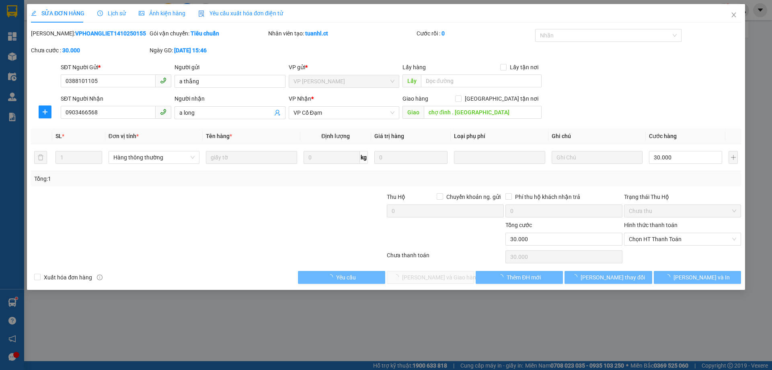
type input "0388101105"
type input "a thắng"
type input "0903466568"
type input "a long"
type input "chợ đình . [GEOGRAPHIC_DATA]"
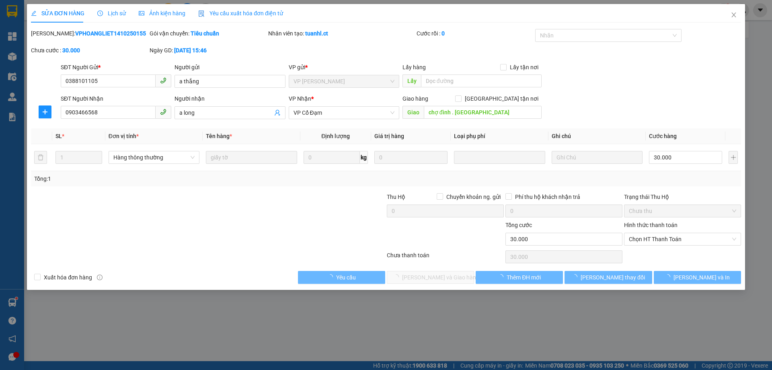
type input "0"
type input "30.000"
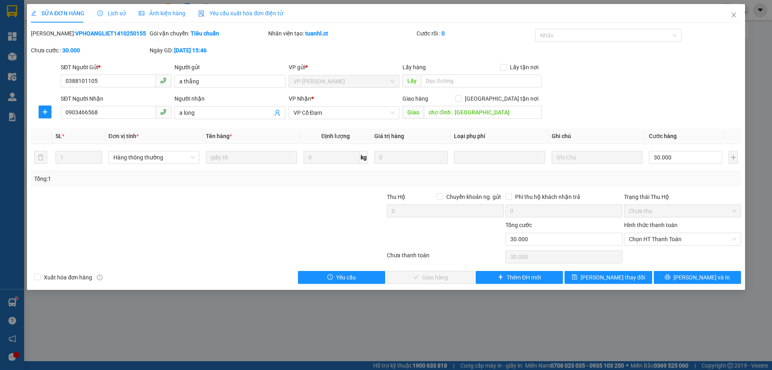
click at [115, 12] on span "Lịch sử" at bounding box center [111, 13] width 29 height 6
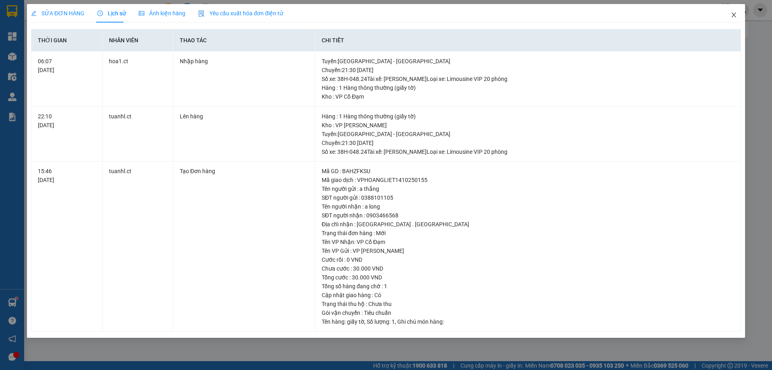
click at [733, 16] on icon "close" at bounding box center [734, 15] width 6 height 6
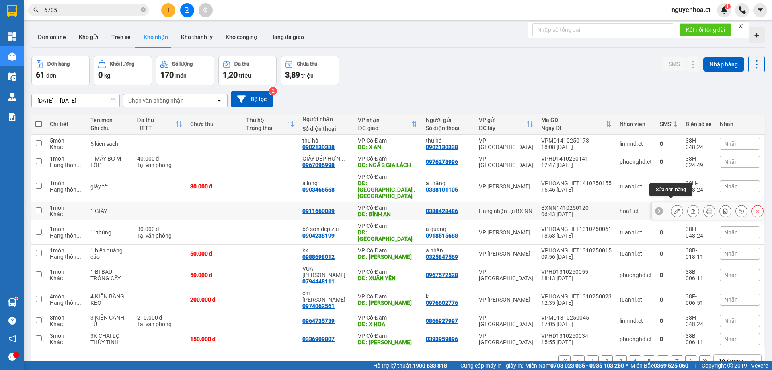
click at [675, 208] on icon at bounding box center [678, 211] width 6 height 6
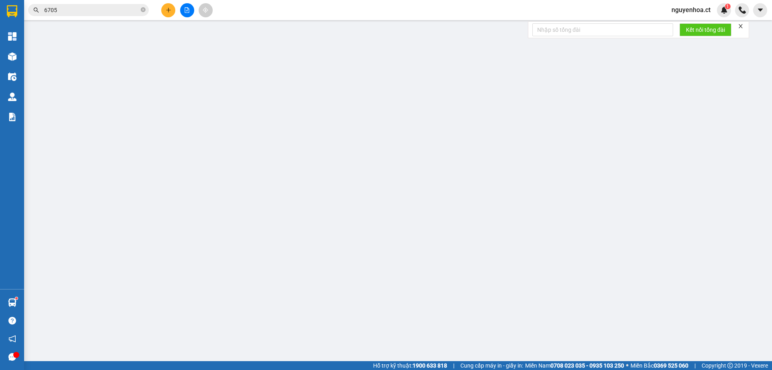
type input "0388428486"
type input "0911660089"
type input "BÌNH AN"
type input "0"
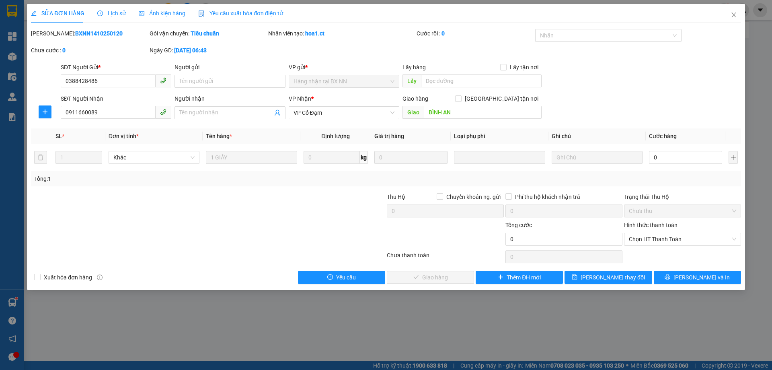
click at [111, 10] on span "Lịch sử" at bounding box center [111, 13] width 29 height 6
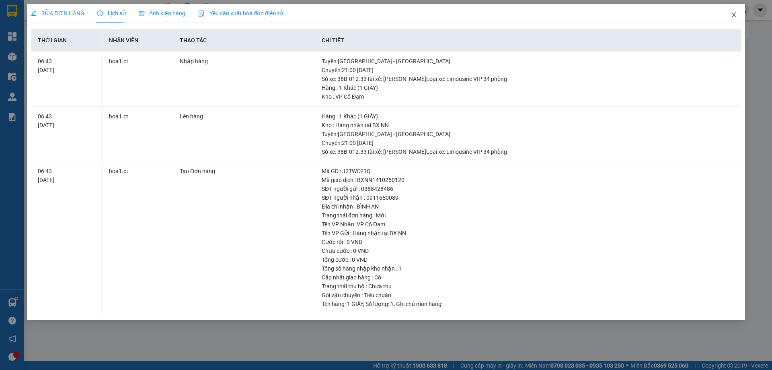
click at [738, 14] on span "Close" at bounding box center [734, 15] width 23 height 23
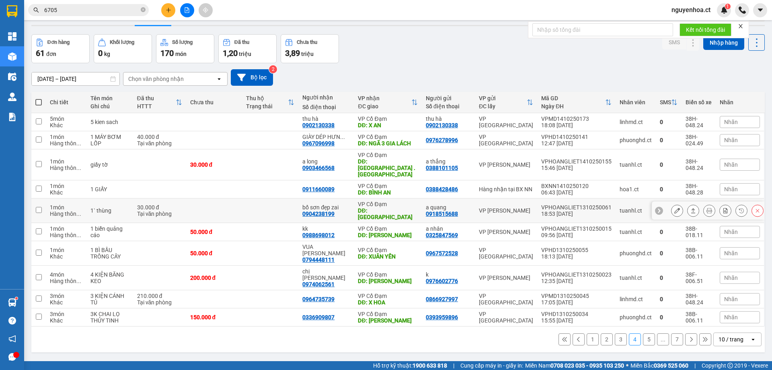
scroll to position [37, 0]
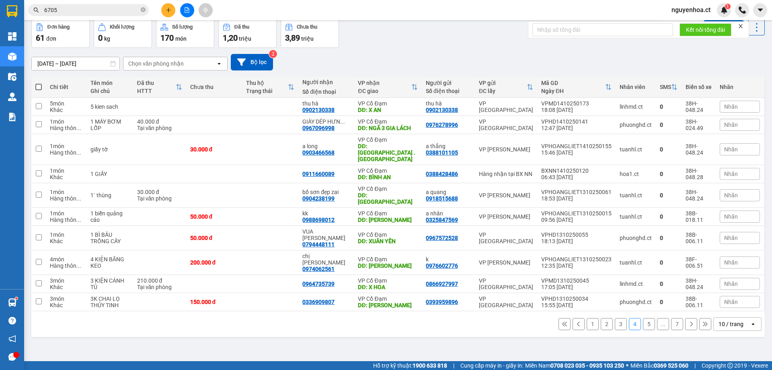
click at [646, 318] on button "5" at bounding box center [649, 324] width 12 height 12
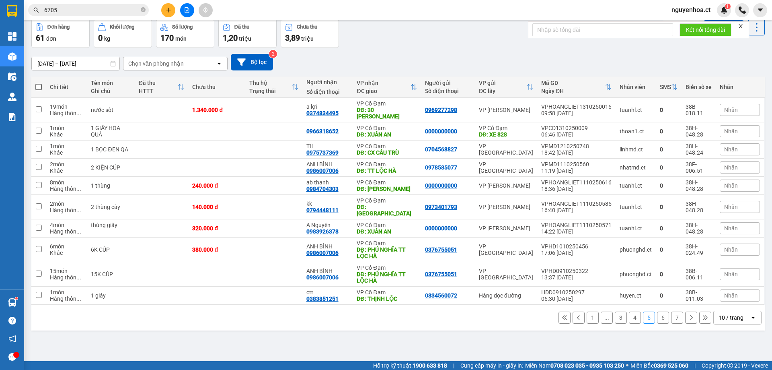
click at [629, 311] on button "4" at bounding box center [635, 317] width 12 height 12
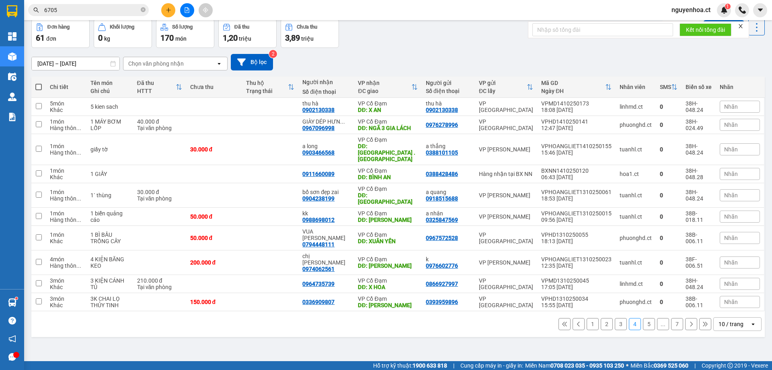
click at [169, 340] on div "ver 1.8.147 Đơn online Kho gửi Trên xe Kho nhận Kho thanh lý Kho công nợ Hàng đ…" at bounding box center [398, 172] width 740 height 370
click at [643, 318] on button "5" at bounding box center [649, 324] width 12 height 12
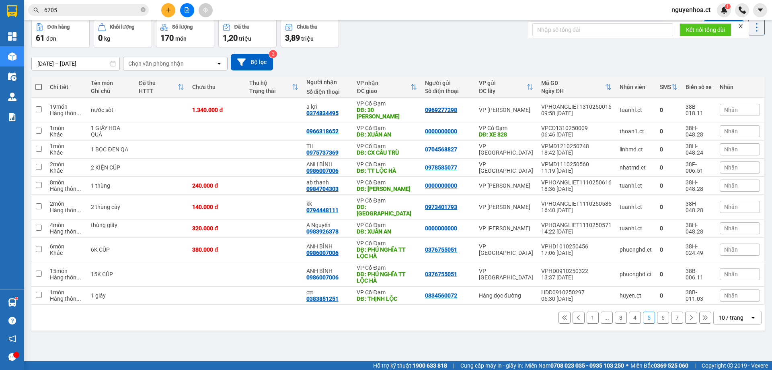
click at [629, 311] on button "4" at bounding box center [635, 317] width 12 height 12
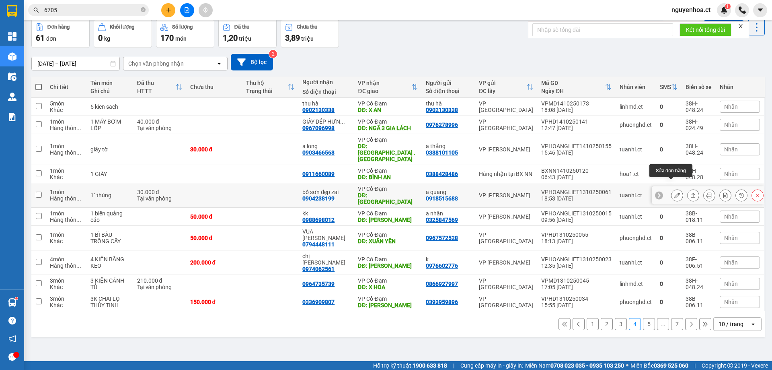
click at [672, 188] on button at bounding box center [677, 195] width 11 height 14
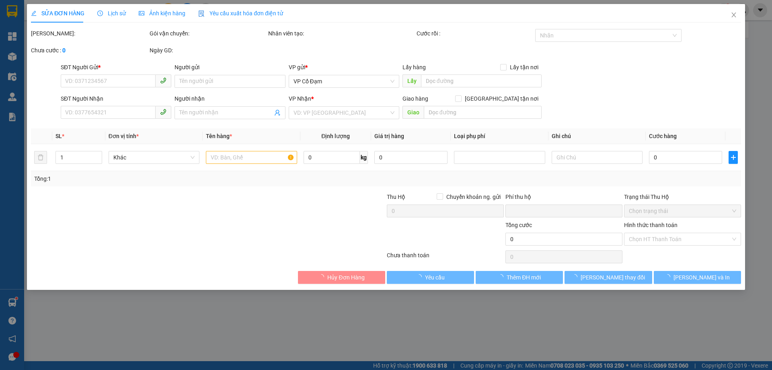
type input "0918515688"
type input "a quang"
type input "0904238199"
type input "bố sơn đẹp zai"
type input "[PERSON_NAME]"
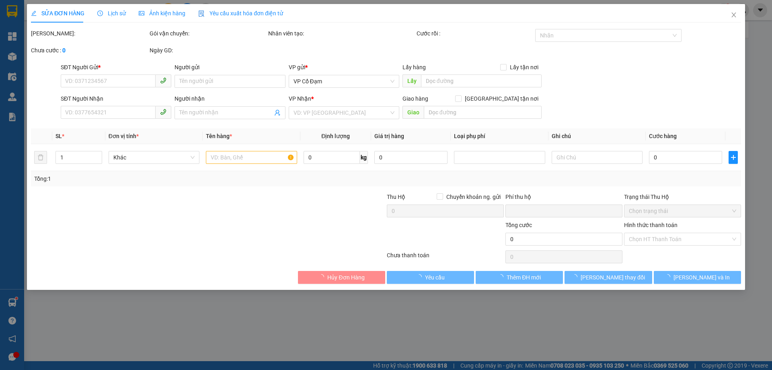
type input "0"
type input "30.000"
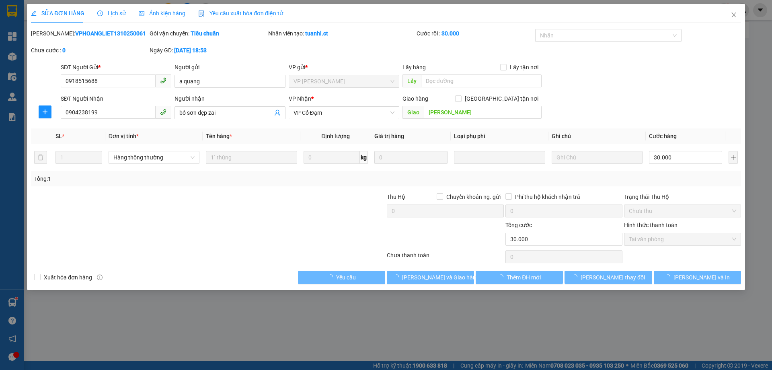
click at [110, 12] on span "Lịch sử" at bounding box center [111, 13] width 29 height 6
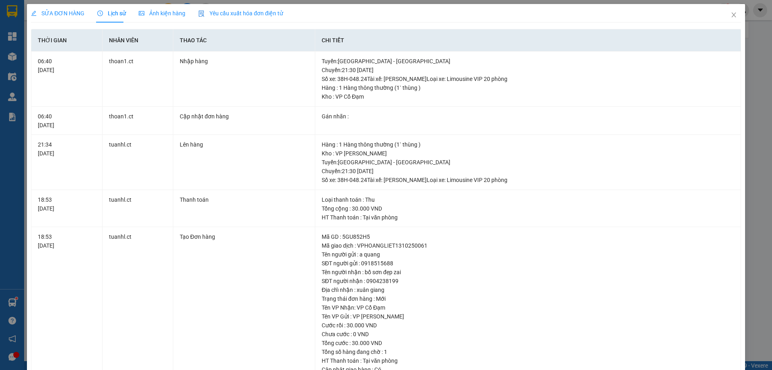
click at [68, 10] on span "SỬA ĐƠN HÀNG" at bounding box center [58, 13] width 54 height 6
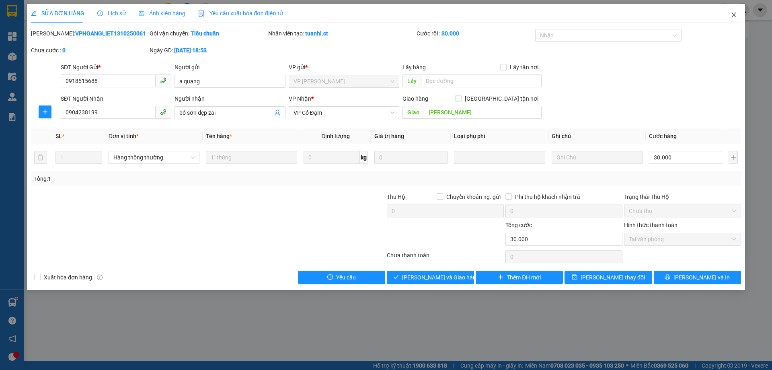
click at [739, 14] on span "Close" at bounding box center [734, 15] width 23 height 23
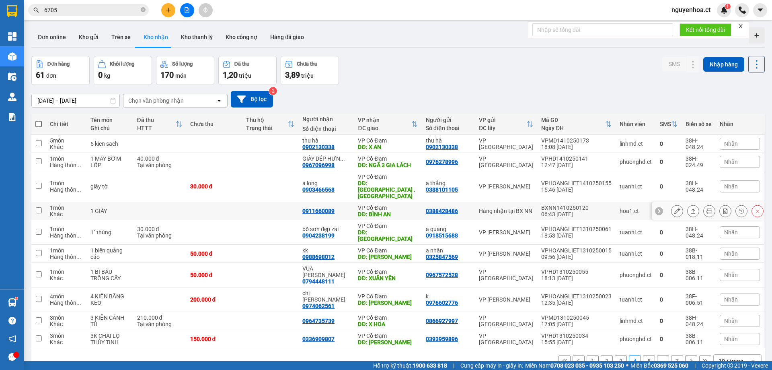
click at [675, 208] on icon at bounding box center [678, 211] width 6 height 6
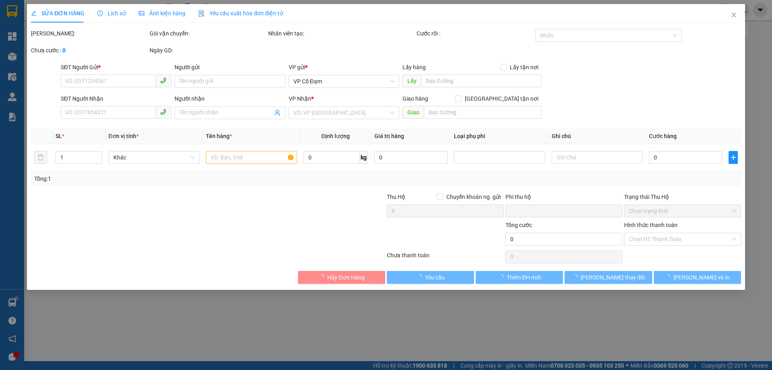
click at [113, 14] on span "Lịch sử" at bounding box center [111, 13] width 29 height 6
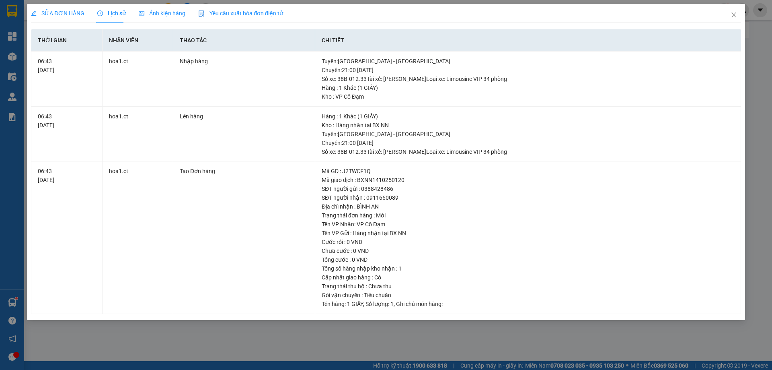
click at [70, 8] on div "SỬA ĐƠN HÀNG" at bounding box center [58, 13] width 54 height 19
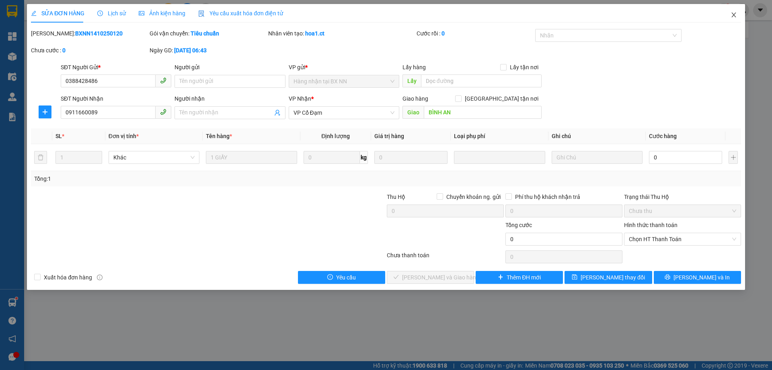
click at [740, 13] on span "Close" at bounding box center [734, 15] width 23 height 23
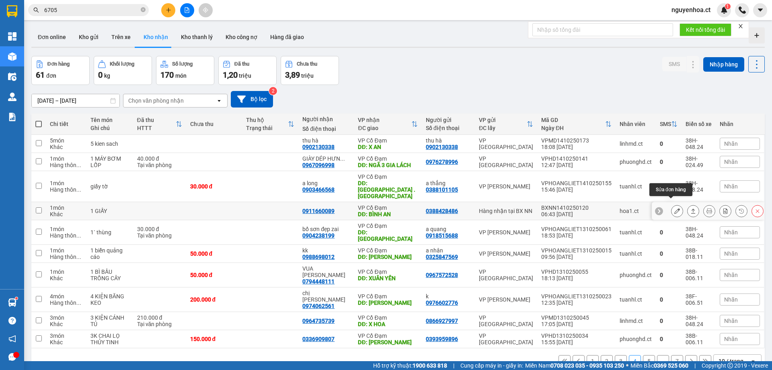
click at [672, 206] on button at bounding box center [677, 211] width 11 height 14
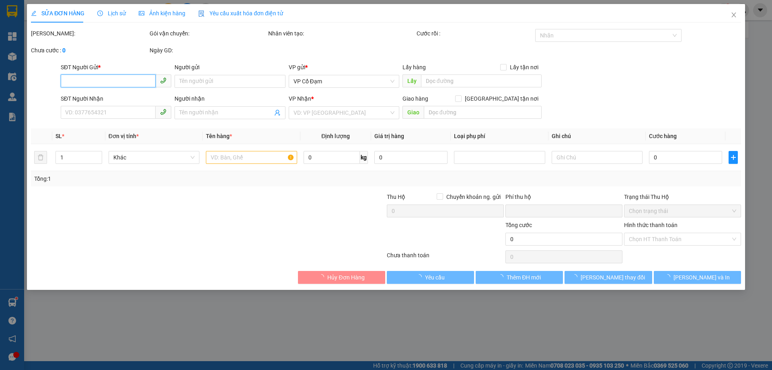
type input "0388428486"
type input "0911660089"
type input "BÌNH AN"
type input "0"
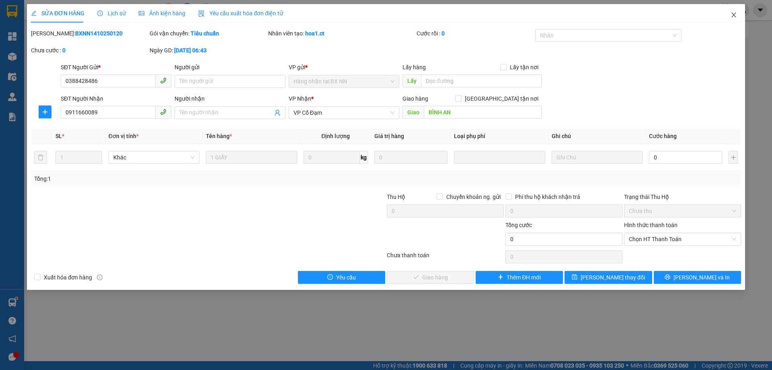
click at [733, 16] on icon "close" at bounding box center [734, 15] width 6 height 6
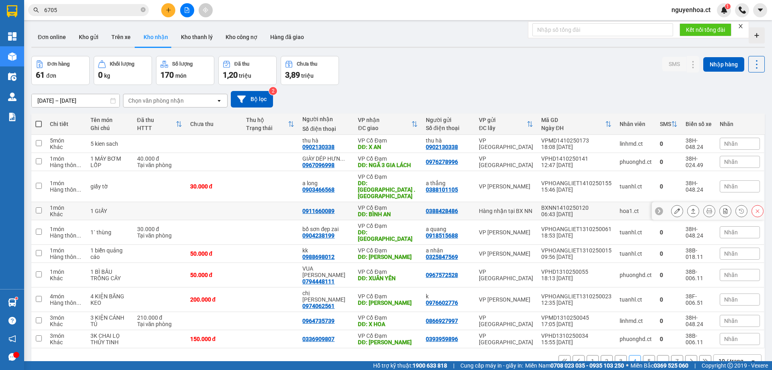
click at [675, 208] on icon at bounding box center [678, 211] width 6 height 6
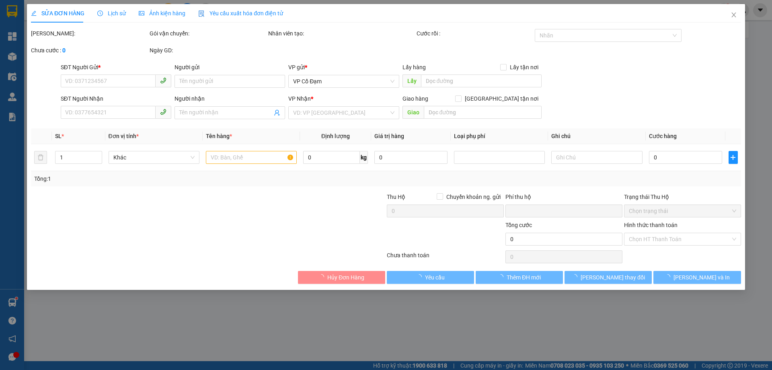
type input "0388428486"
type input "0911660089"
type input "BÌNH AN"
type input "0"
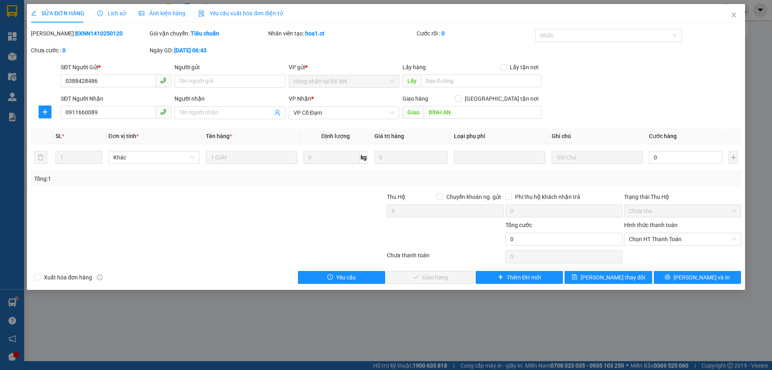
click at [117, 12] on span "Lịch sử" at bounding box center [111, 13] width 29 height 6
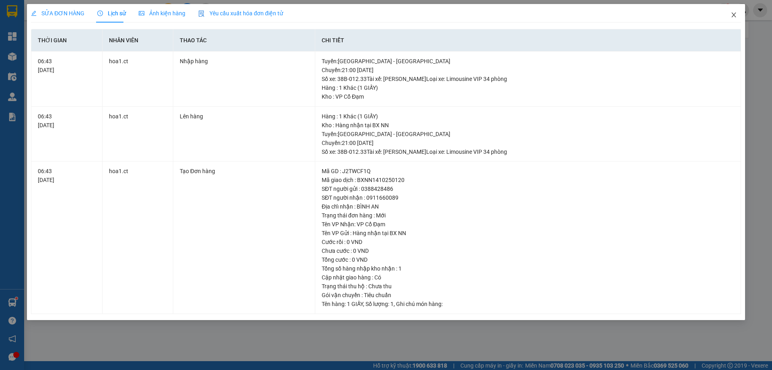
drag, startPoint x: 735, startPoint y: 15, endPoint x: 4, endPoint y: 219, distance: 758.5
click at [735, 15] on icon "close" at bounding box center [734, 15] width 6 height 6
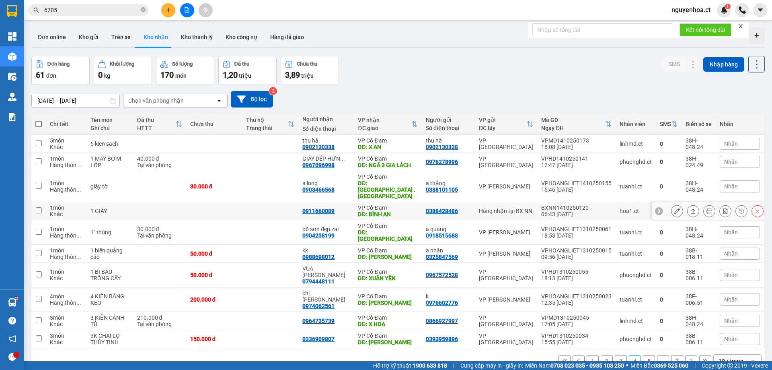
click at [41, 207] on input "checkbox" at bounding box center [39, 210] width 6 height 6
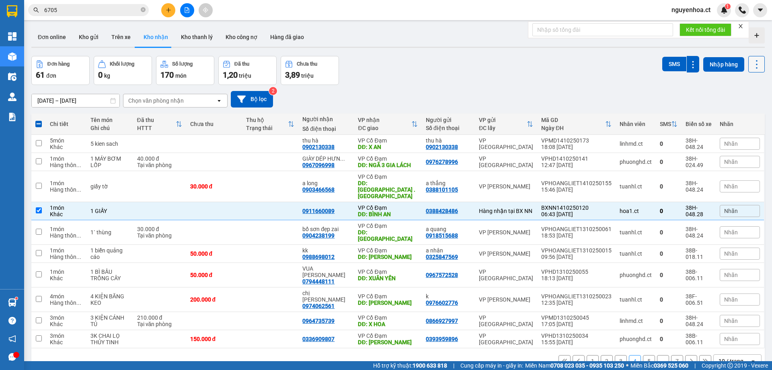
click at [753, 64] on icon at bounding box center [756, 64] width 11 height 11
click at [723, 107] on li "Làm mới" at bounding box center [734, 100] width 66 height 14
click at [751, 68] on icon at bounding box center [756, 64] width 11 height 11
click at [742, 115] on span "Xóa hoàn toàn" at bounding box center [742, 115] width 37 height 8
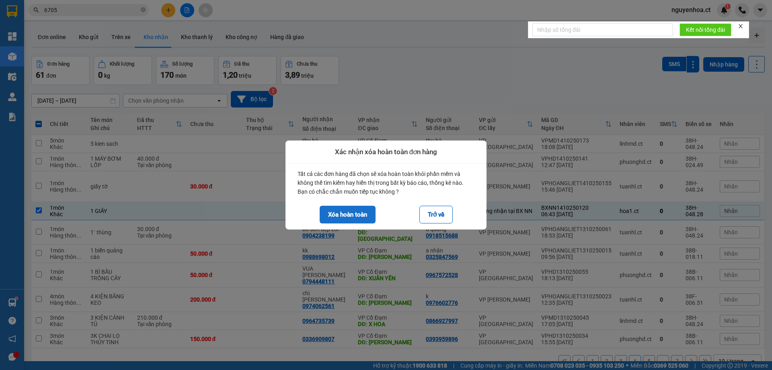
click at [350, 215] on button "Xóa hoàn toàn" at bounding box center [348, 215] width 56 height 18
checkbox input "false"
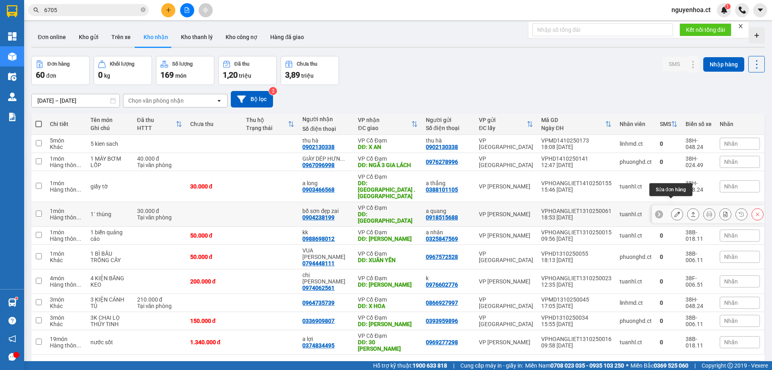
click at [676, 207] on button at bounding box center [677, 214] width 11 height 14
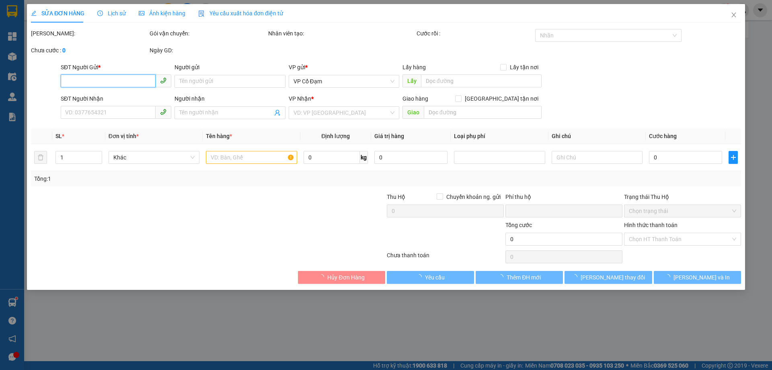
type input "0918515688"
type input "a quang"
type input "0904238199"
type input "bố sơn đẹp zai"
type input "[PERSON_NAME]"
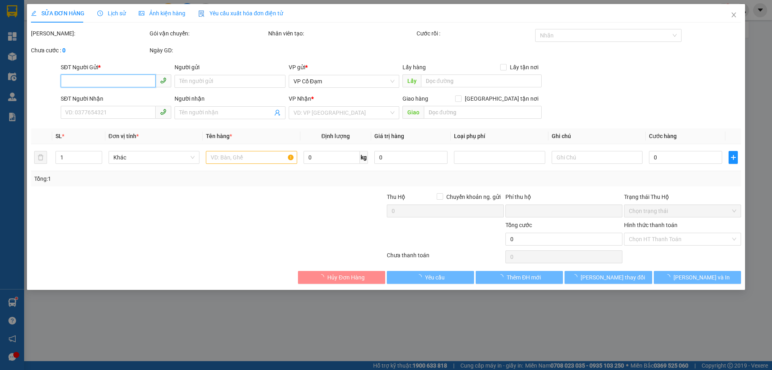
type input "0"
type input "30.000"
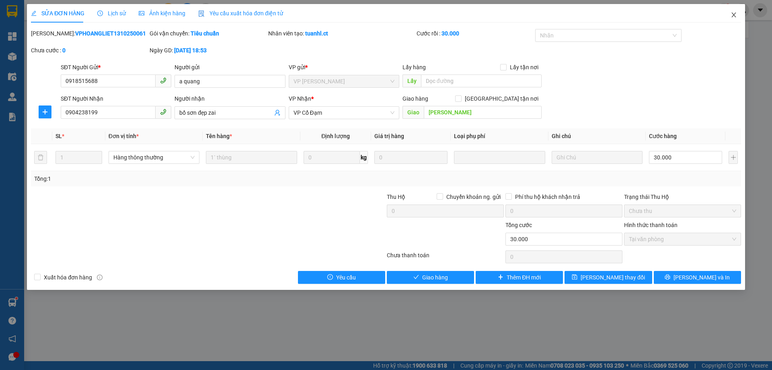
click at [732, 12] on icon "close" at bounding box center [734, 15] width 6 height 6
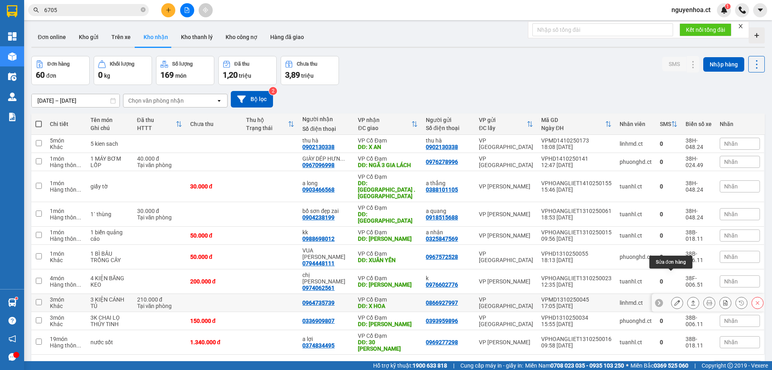
click at [675, 300] on icon at bounding box center [678, 303] width 6 height 6
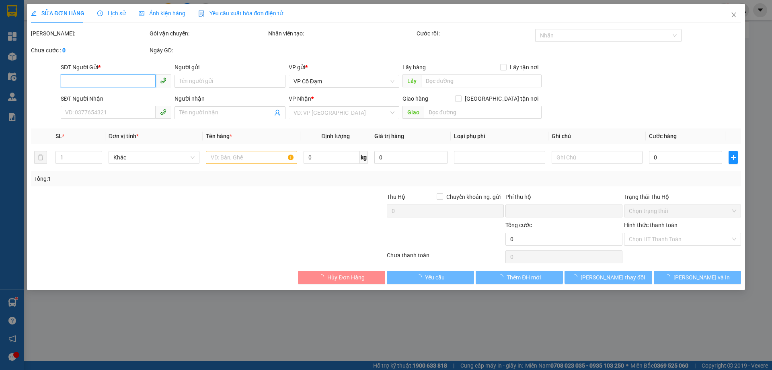
type input "0866927997"
type input "0964735739"
type input "X HOA"
type input "0"
type input "210.000"
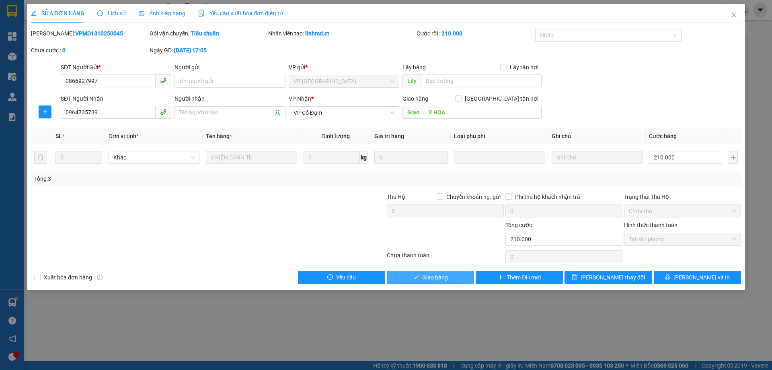
click at [452, 278] on button "Giao hàng" at bounding box center [430, 277] width 87 height 13
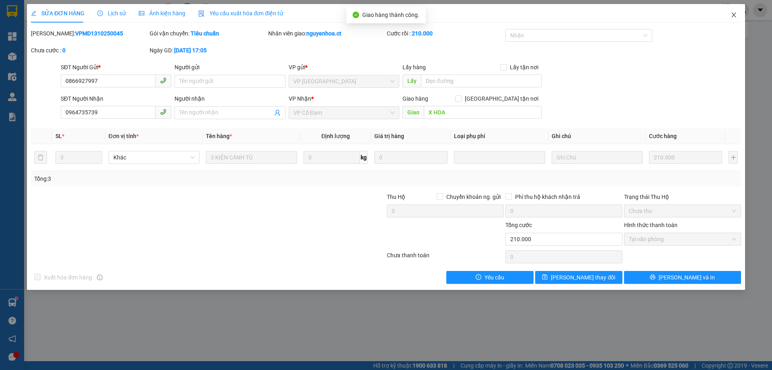
click at [732, 12] on span "Close" at bounding box center [734, 15] width 23 height 23
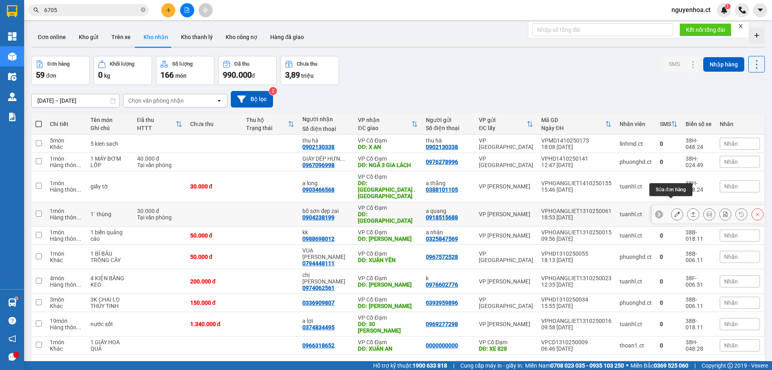
click at [675, 211] on icon at bounding box center [678, 214] width 6 height 6
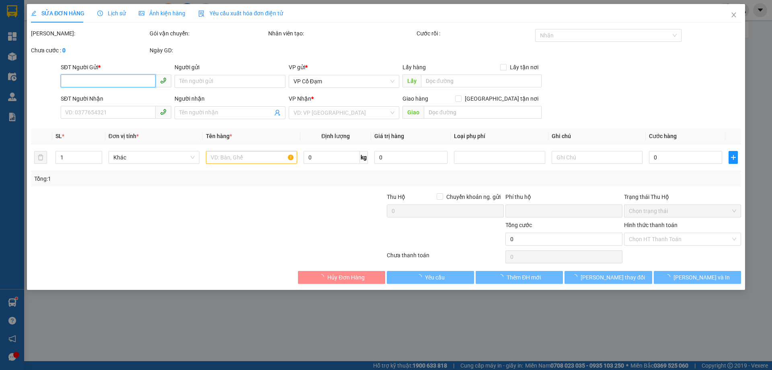
type input "0918515688"
type input "a quang"
type input "0904238199"
type input "bố sơn đẹp zai"
type input "[PERSON_NAME]"
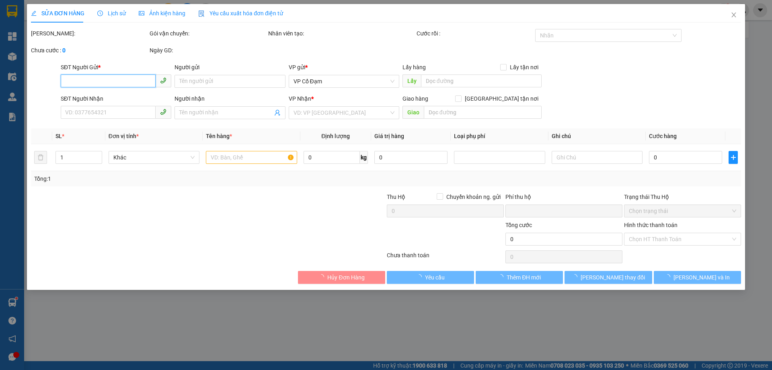
type input "0"
type input "30.000"
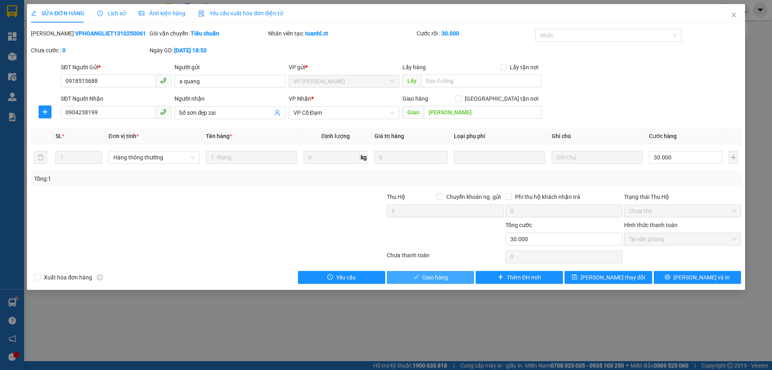
click at [460, 281] on button "Giao hàng" at bounding box center [430, 277] width 87 height 13
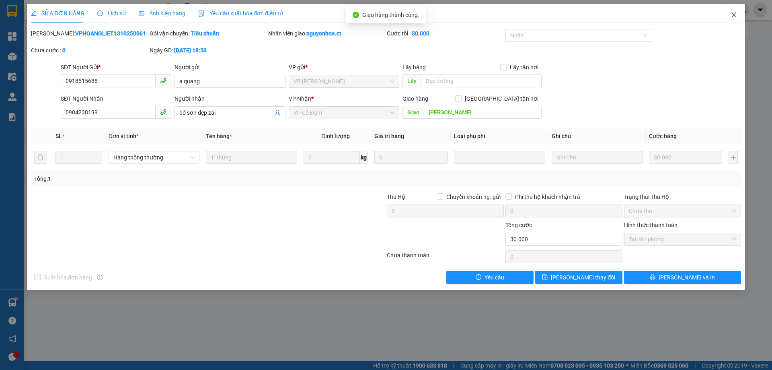
click at [736, 11] on span "Close" at bounding box center [734, 15] width 23 height 23
